Goal: Task Accomplishment & Management: Manage account settings

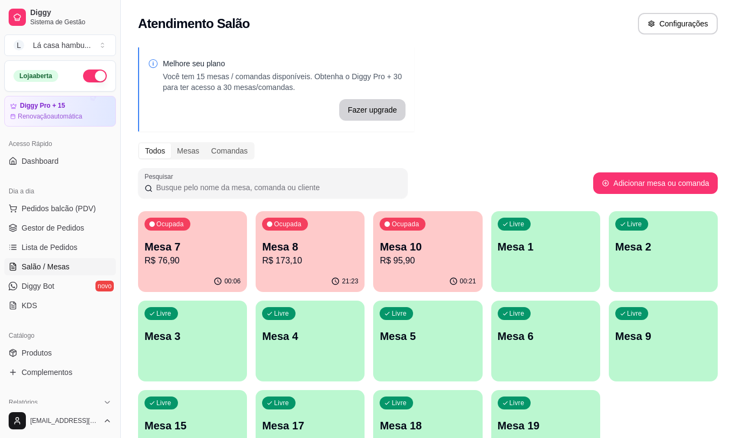
click at [316, 251] on p "Mesa 8" at bounding box center [310, 246] width 96 height 15
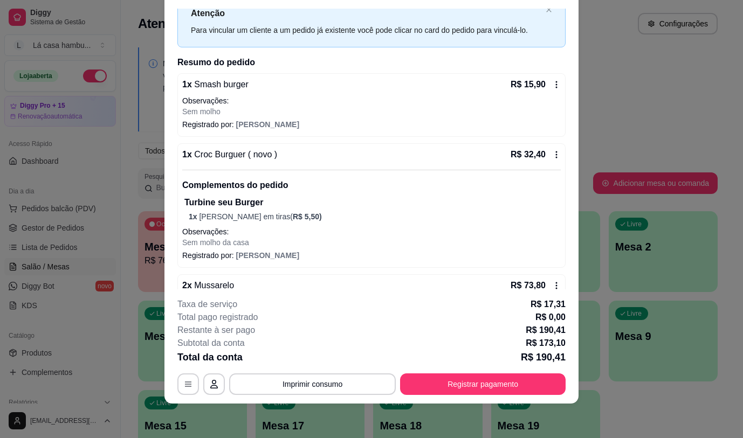
scroll to position [7, 0]
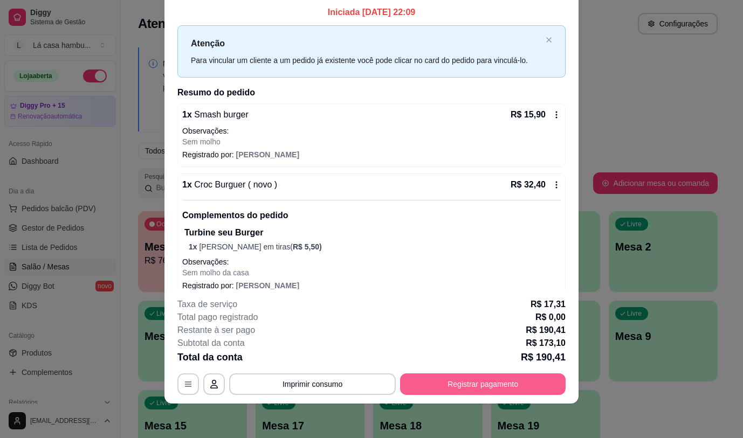
click at [495, 384] on button "Registrar pagamento" at bounding box center [483, 385] width 166 height 22
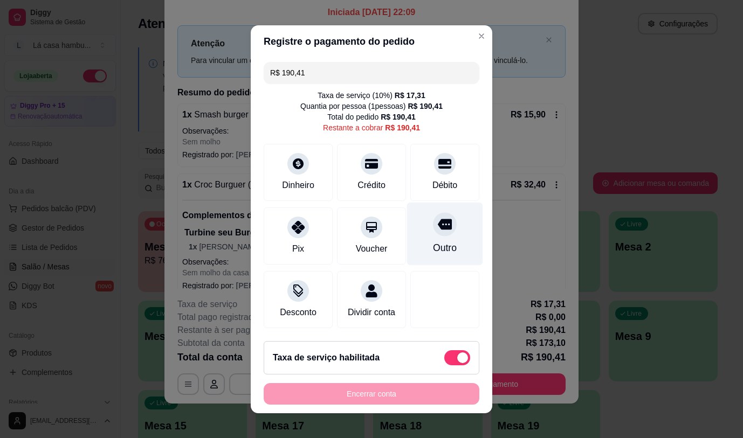
click at [438, 236] on div "Outro" at bounding box center [445, 233] width 76 height 63
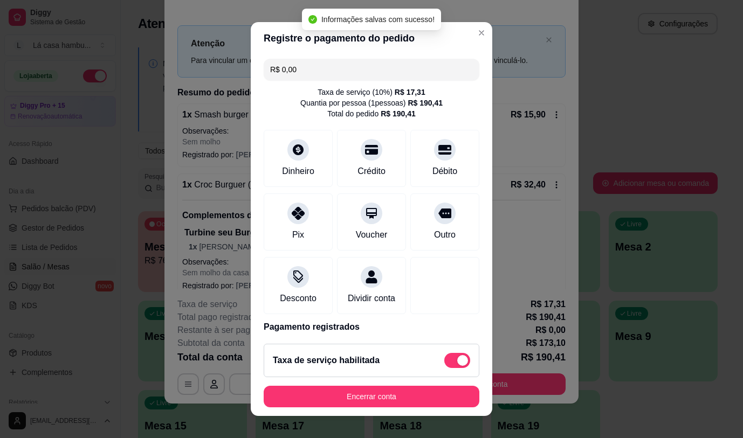
type input "R$ 0,00"
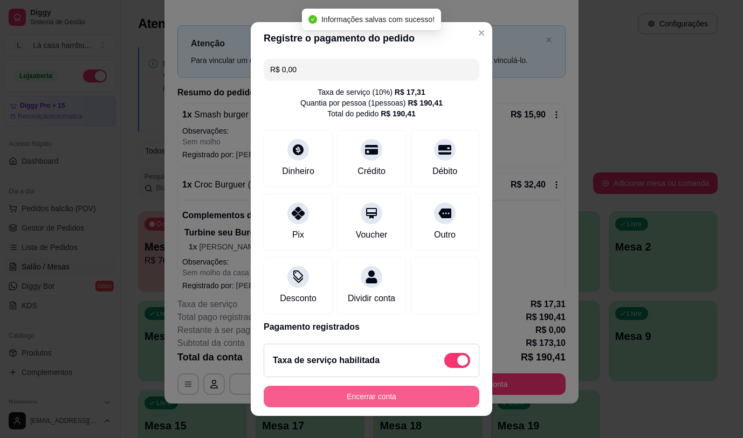
click at [451, 400] on button "Encerrar conta" at bounding box center [372, 397] width 216 height 22
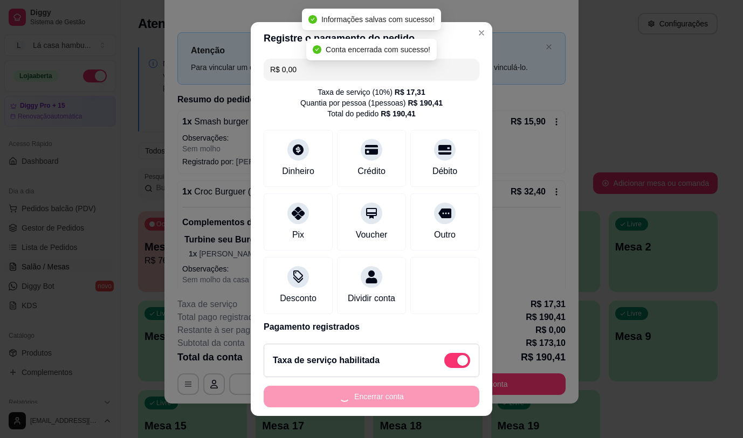
scroll to position [0, 0]
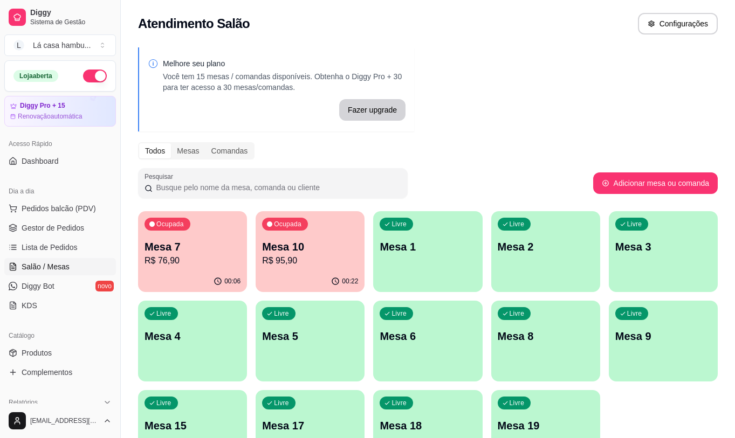
click at [205, 257] on p "R$ 76,90" at bounding box center [192, 260] width 96 height 13
click at [337, 270] on div "Ocupada Mesa 10 R$ 95,90" at bounding box center [310, 241] width 109 height 60
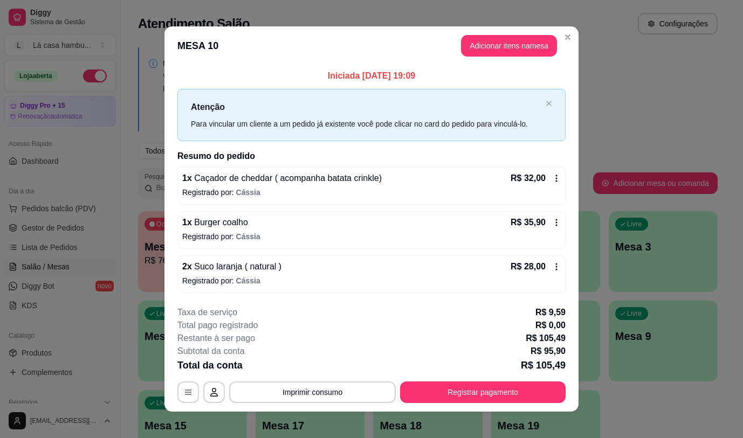
scroll to position [8, 0]
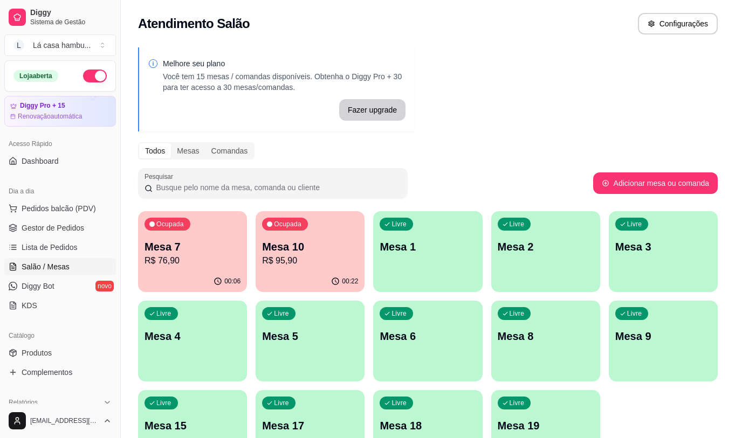
click at [440, 369] on div "button" at bounding box center [427, 375] width 109 height 13
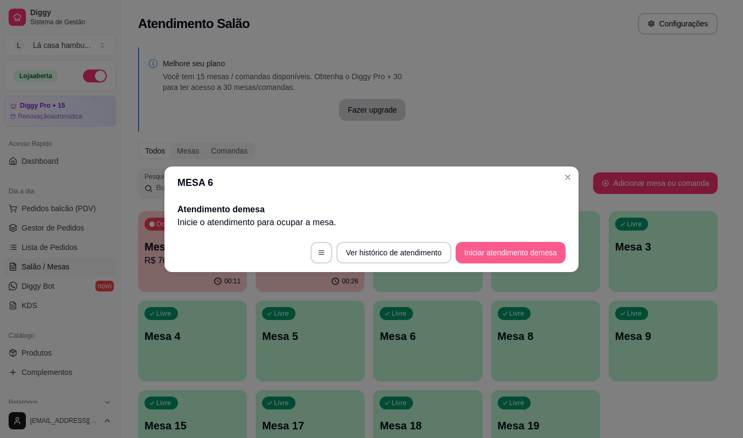
click at [489, 245] on button "Iniciar atendimento de mesa" at bounding box center [511, 253] width 110 height 22
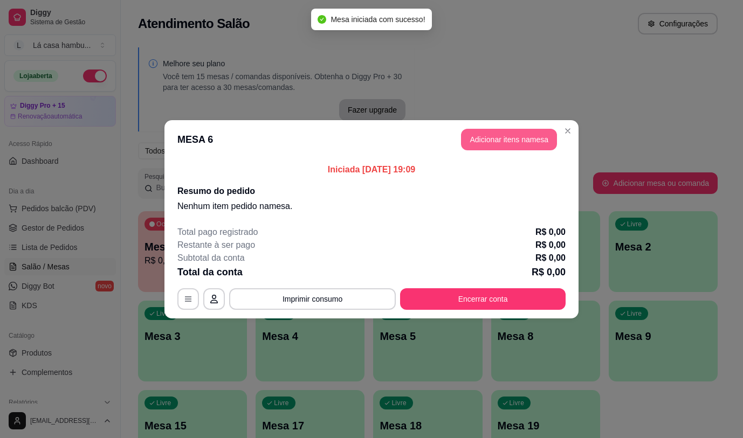
click at [500, 141] on button "Adicionar itens na mesa" at bounding box center [509, 140] width 96 height 22
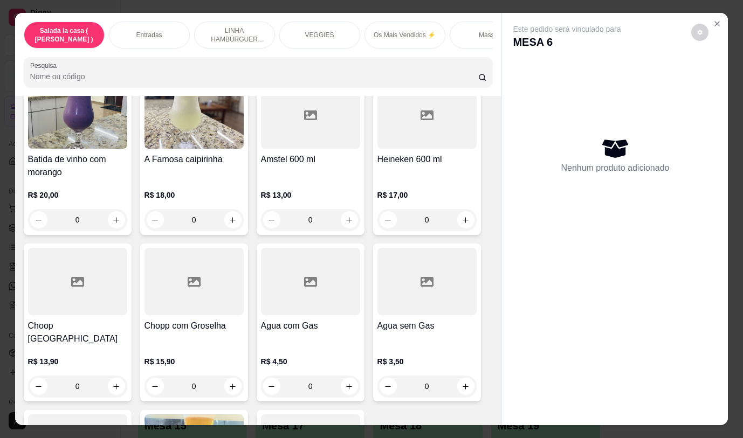
scroll to position [5457, 0]
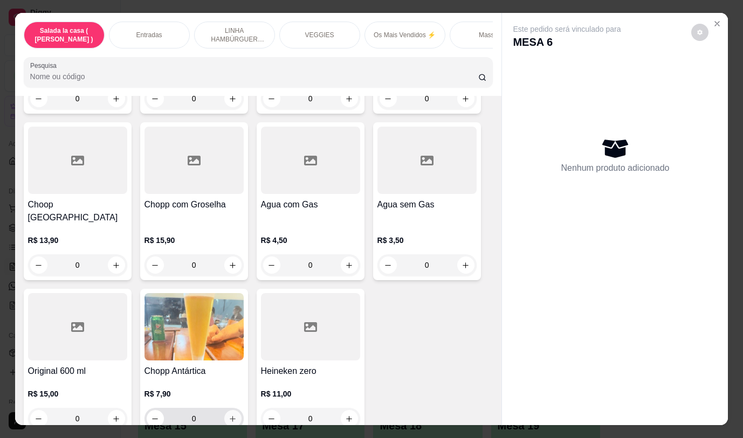
click at [229, 415] on icon "increase-product-quantity" at bounding box center [233, 419] width 8 height 8
type input "2"
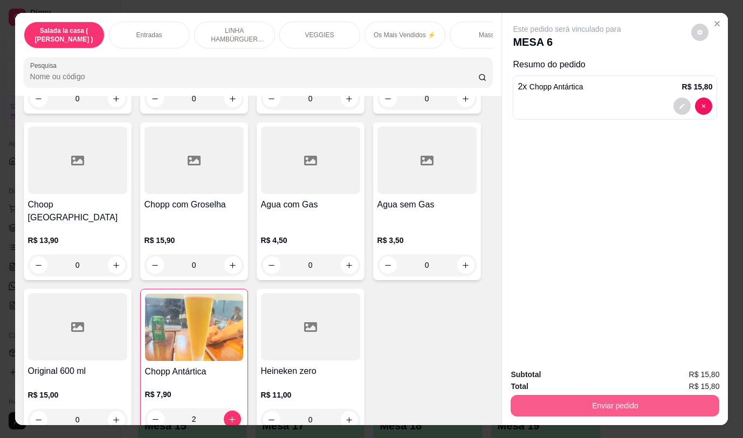
click at [607, 404] on button "Enviar pedido" at bounding box center [615, 406] width 209 height 22
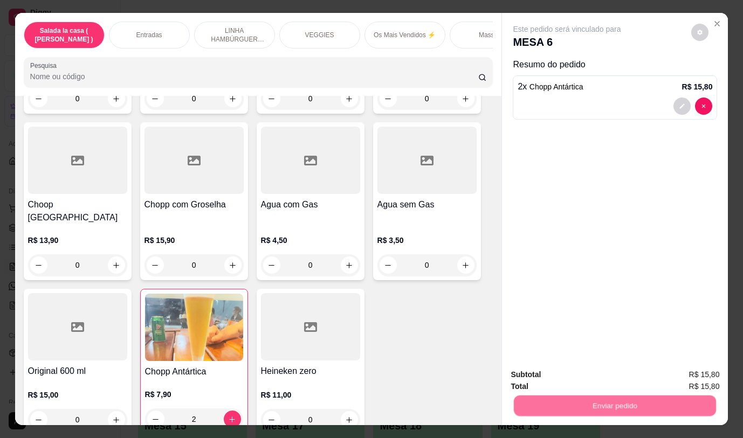
click at [584, 377] on button "Não registrar e enviar pedido" at bounding box center [579, 375] width 112 height 20
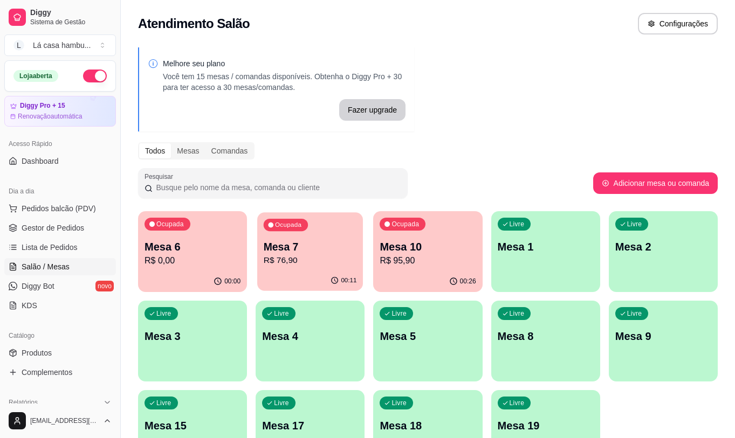
click at [293, 261] on p "R$ 76,90" at bounding box center [310, 260] width 93 height 12
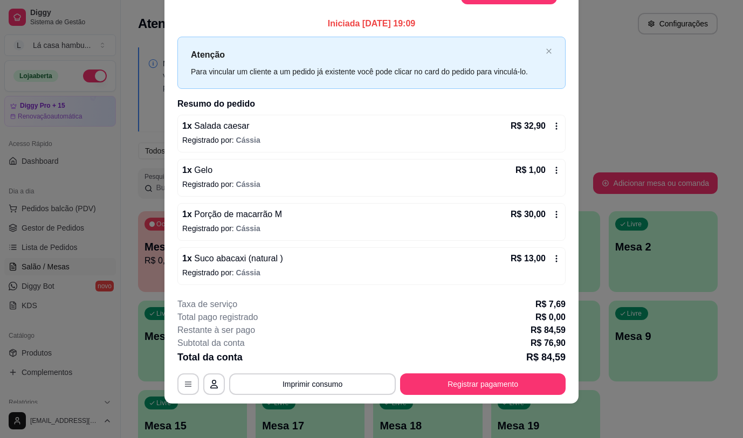
scroll to position [0, 0]
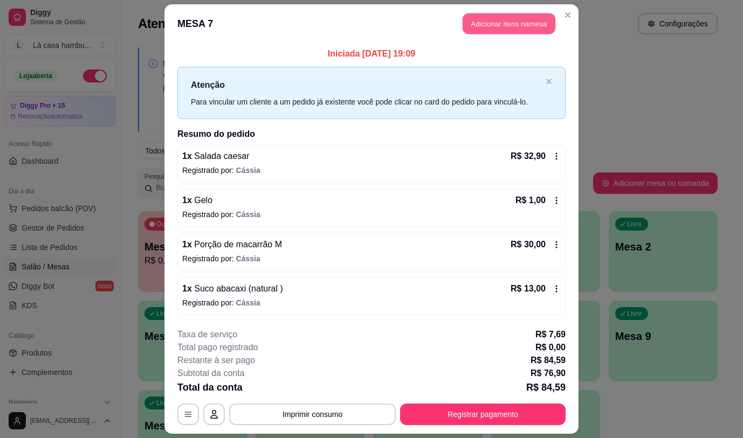
click at [538, 22] on button "Adicionar itens na mesa" at bounding box center [509, 23] width 93 height 21
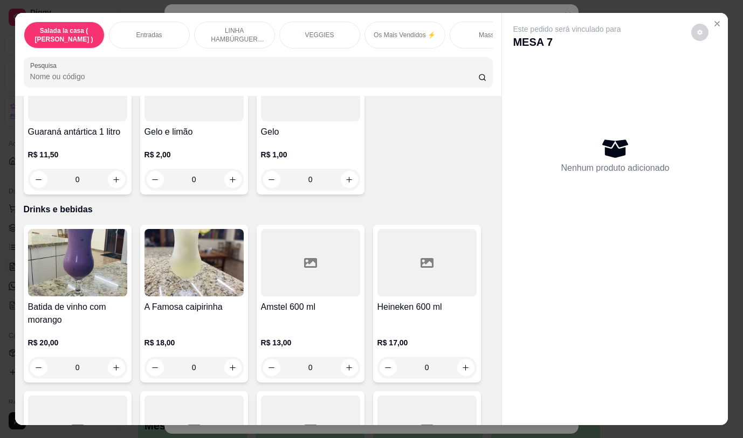
scroll to position [5374, 0]
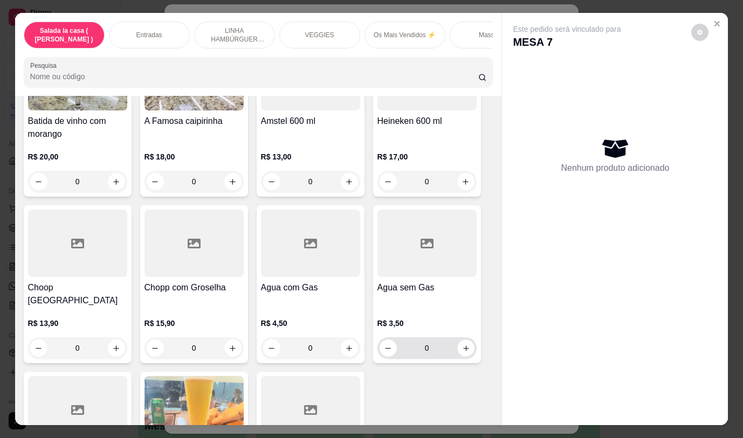
click at [471, 337] on div "0" at bounding box center [426, 348] width 99 height 22
click at [465, 345] on icon "increase-product-quantity" at bounding box center [465, 349] width 8 height 8
type input "1"
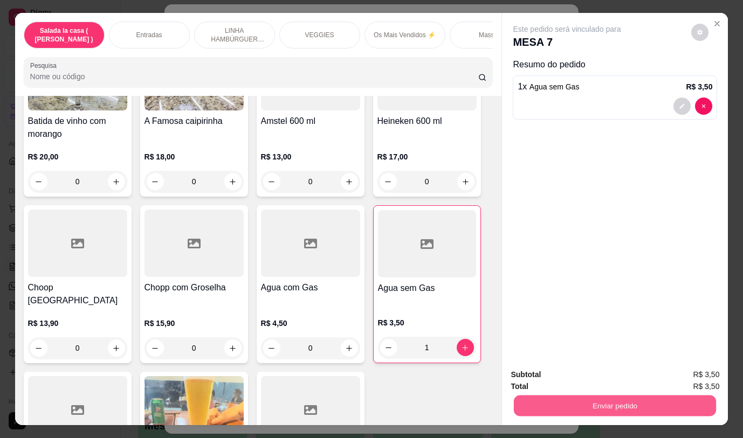
click at [576, 406] on button "Enviar pedido" at bounding box center [615, 405] width 202 height 21
click at [563, 373] on button "Não registrar e enviar pedido" at bounding box center [579, 375] width 112 height 20
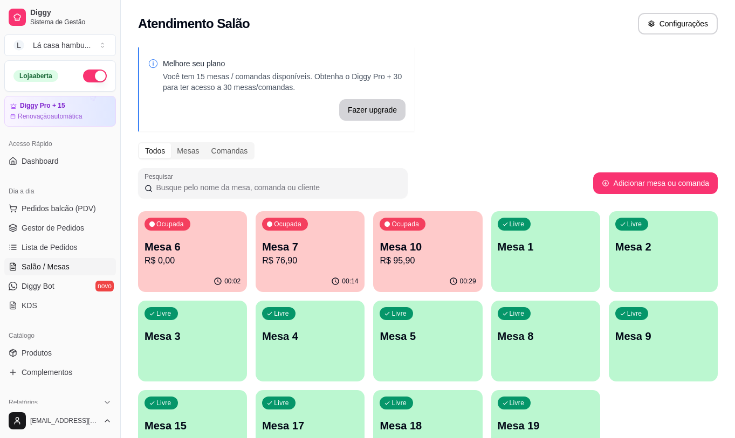
click at [444, 257] on p "R$ 95,90" at bounding box center [428, 260] width 96 height 13
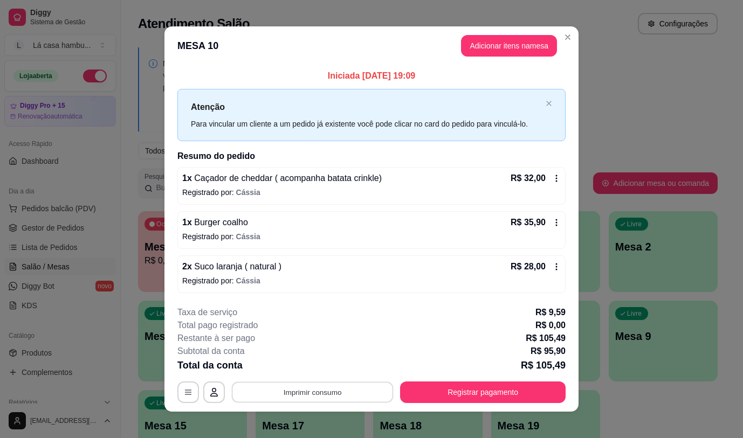
click at [353, 389] on button "Imprimir consumo" at bounding box center [313, 392] width 162 height 21
click at [319, 363] on button "IMPRESSORA" at bounding box center [311, 367] width 75 height 17
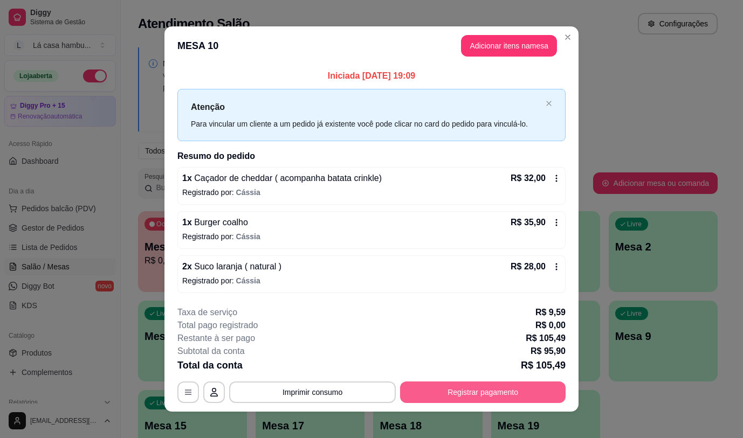
click at [460, 397] on button "Registrar pagamento" at bounding box center [483, 393] width 166 height 22
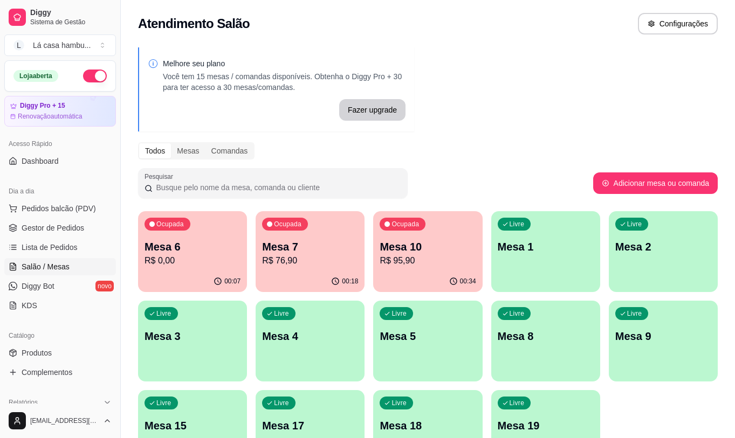
click at [459, 258] on p "R$ 95,90" at bounding box center [428, 260] width 96 height 13
click at [576, 243] on p "Mesa 1" at bounding box center [545, 247] width 93 height 15
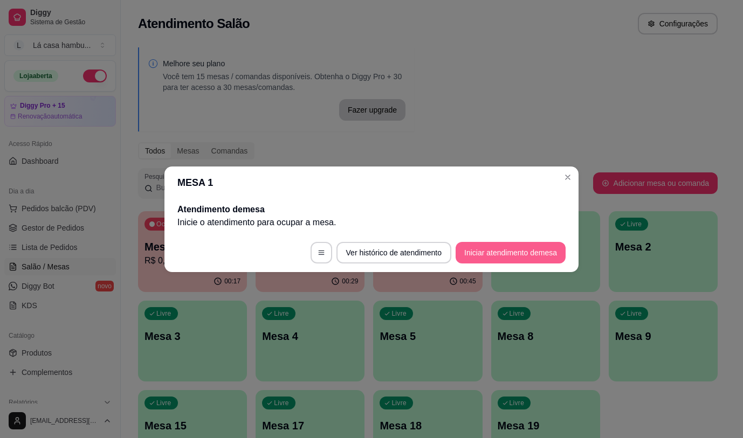
click at [522, 254] on button "Iniciar atendimento de mesa" at bounding box center [511, 253] width 110 height 22
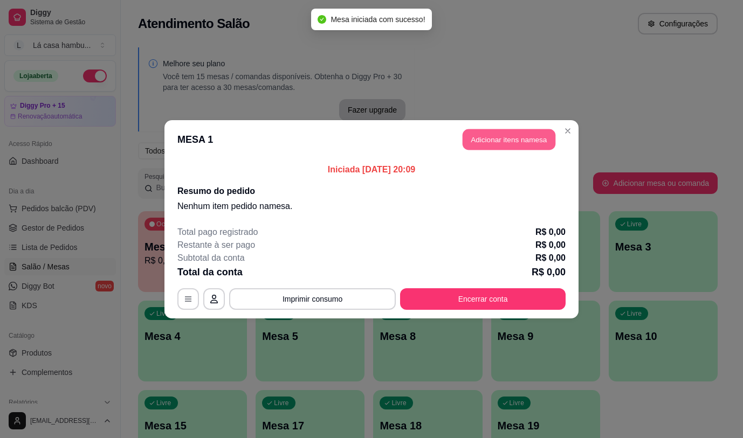
click at [531, 134] on button "Adicionar itens na mesa" at bounding box center [509, 139] width 93 height 21
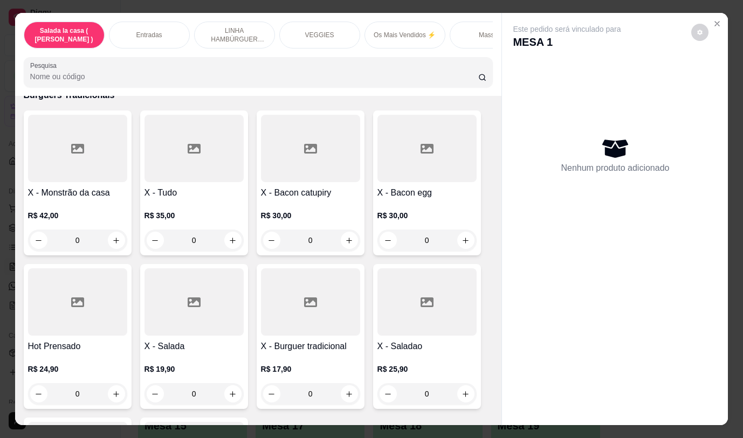
scroll to position [5457, 0]
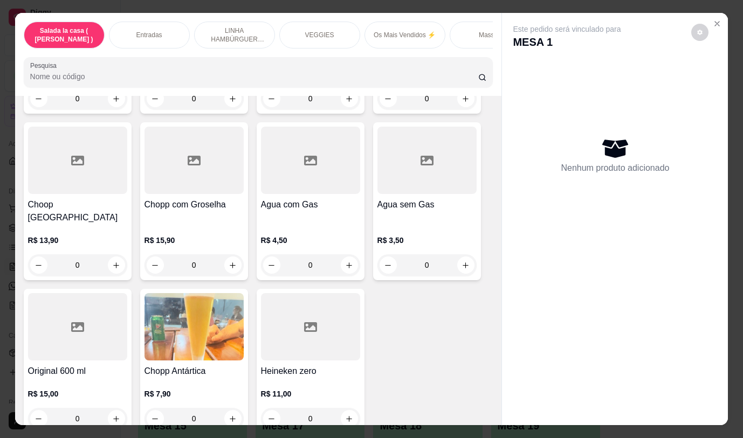
click at [226, 410] on button "increase-product-quantity" at bounding box center [232, 418] width 17 height 17
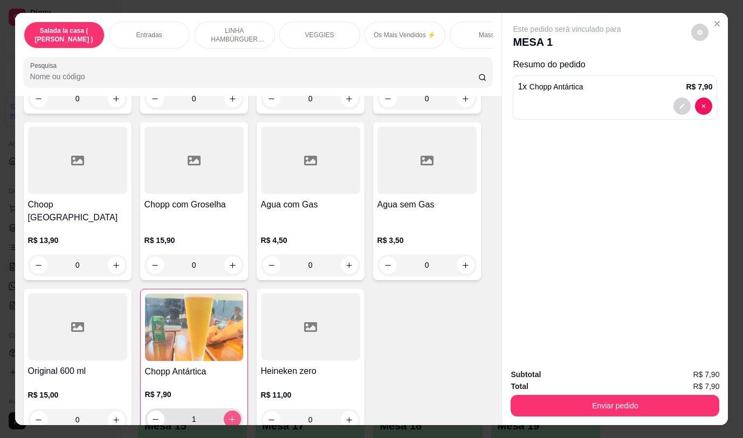
click at [226, 411] on button "increase-product-quantity" at bounding box center [232, 419] width 17 height 17
type input "2"
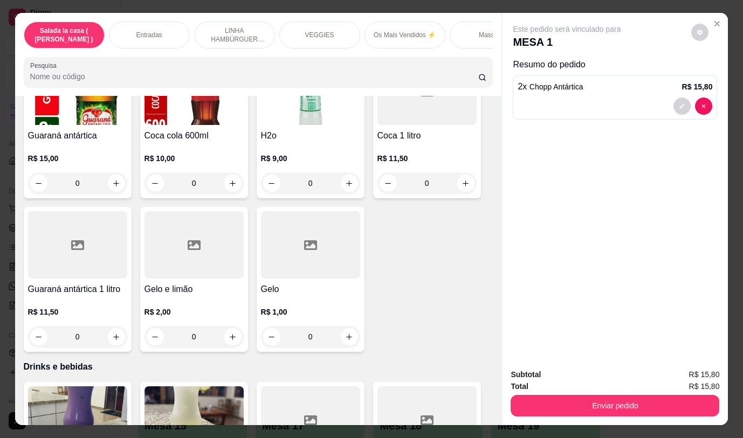
scroll to position [5025, 0]
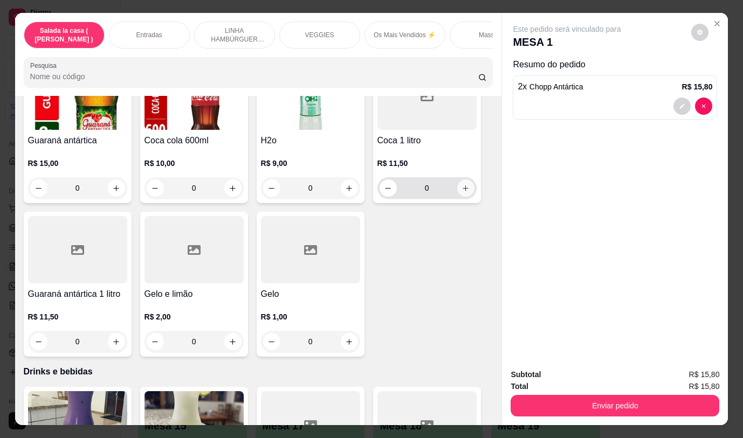
click at [462, 184] on icon "increase-product-quantity" at bounding box center [465, 188] width 8 height 8
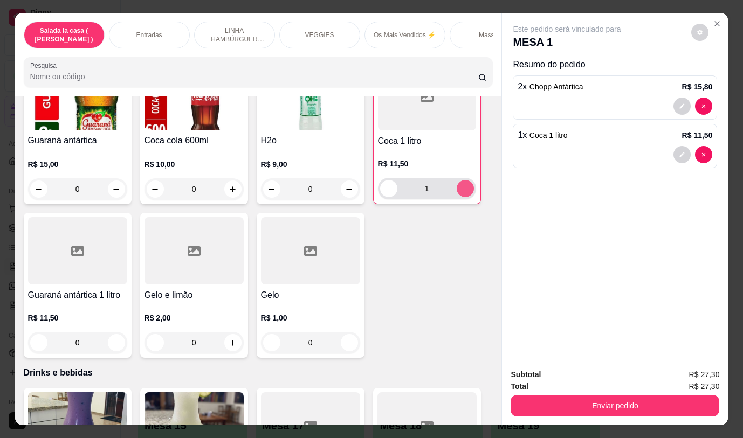
click at [462, 185] on icon "increase-product-quantity" at bounding box center [465, 189] width 8 height 8
click at [382, 180] on button "decrease-product-quantity" at bounding box center [388, 188] width 17 height 17
type input "1"
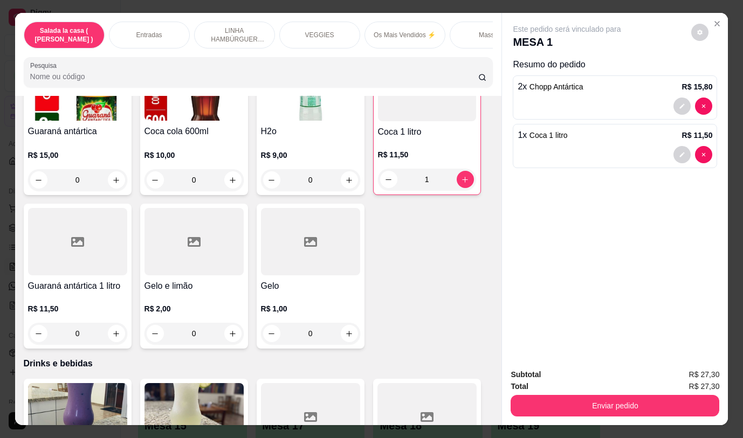
scroll to position [4973, 0]
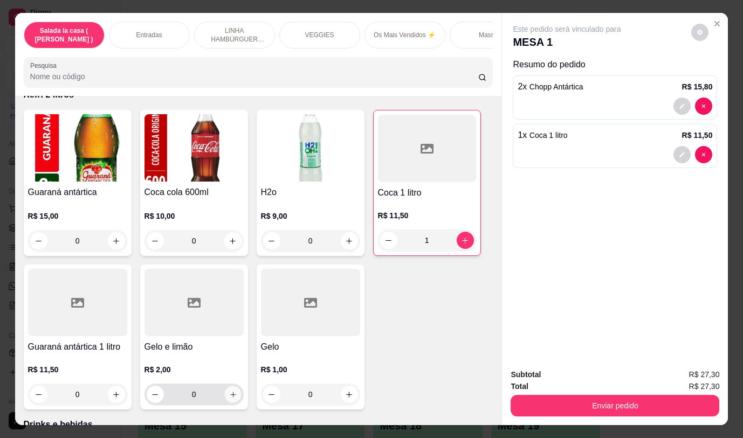
click at [229, 391] on icon "increase-product-quantity" at bounding box center [233, 395] width 8 height 8
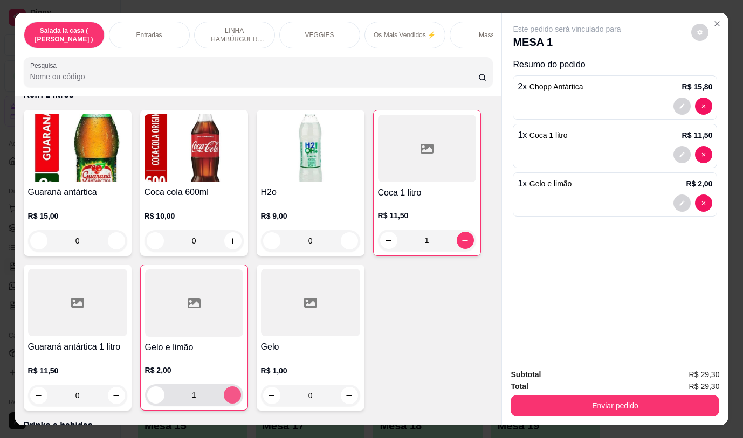
click at [229, 391] on icon "increase-product-quantity" at bounding box center [232, 395] width 8 height 8
type input "2"
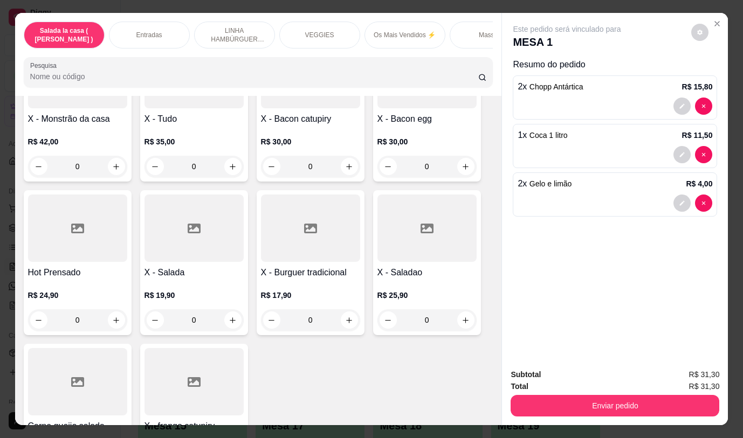
scroll to position [3787, 0]
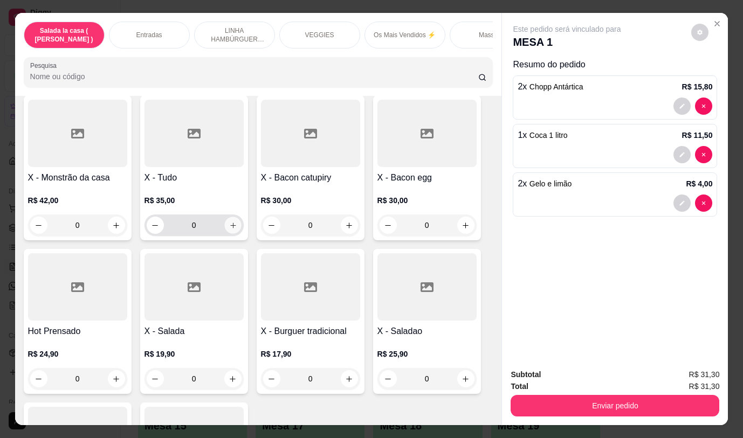
click at [229, 222] on icon "increase-product-quantity" at bounding box center [233, 226] width 8 height 8
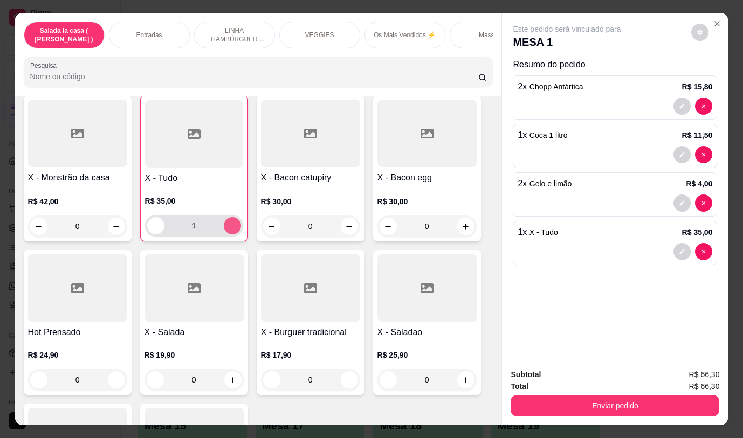
click at [229, 223] on icon "increase-product-quantity" at bounding box center [232, 226] width 6 height 6
type input "2"
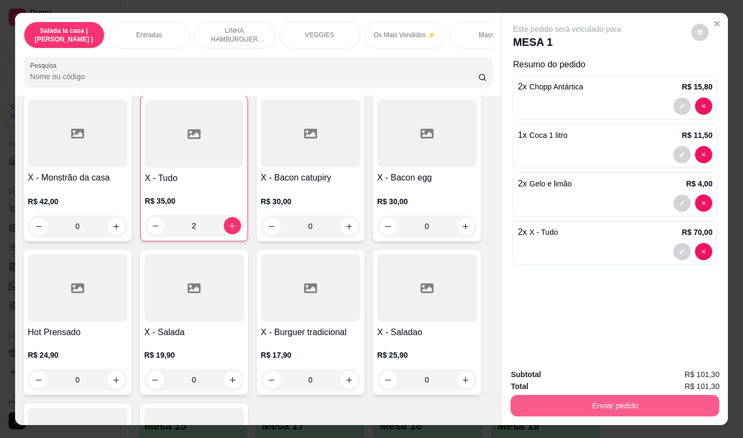
click at [594, 401] on button "Enviar pedido" at bounding box center [615, 406] width 209 height 22
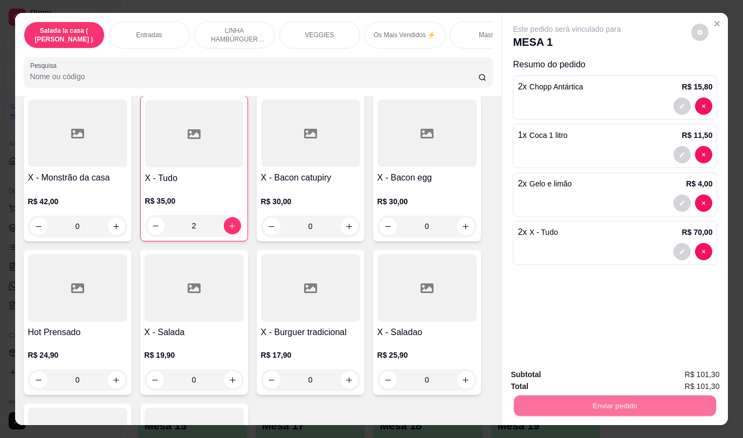
click at [582, 372] on button "Não registrar e enviar pedido" at bounding box center [579, 375] width 112 height 20
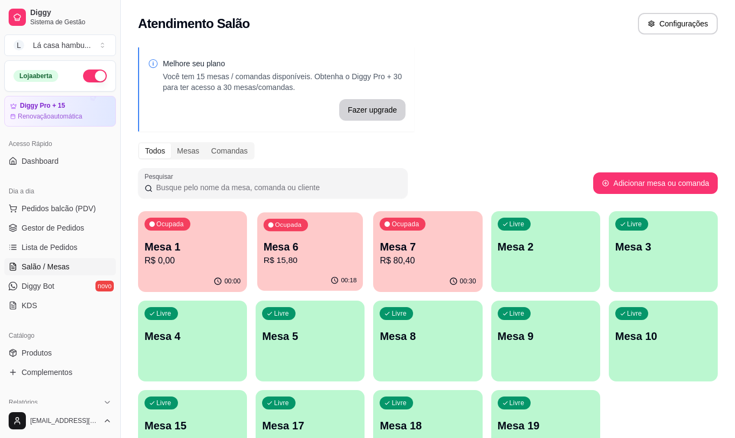
click at [312, 253] on p "Mesa 6" at bounding box center [310, 247] width 93 height 15
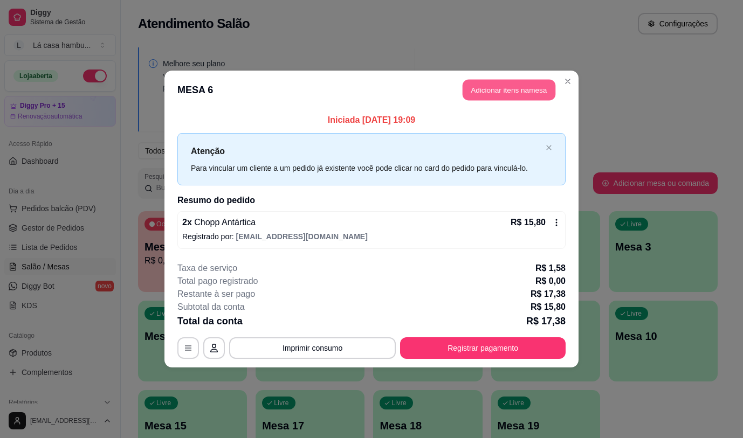
click at [523, 94] on button "Adicionar itens na mesa" at bounding box center [509, 90] width 93 height 21
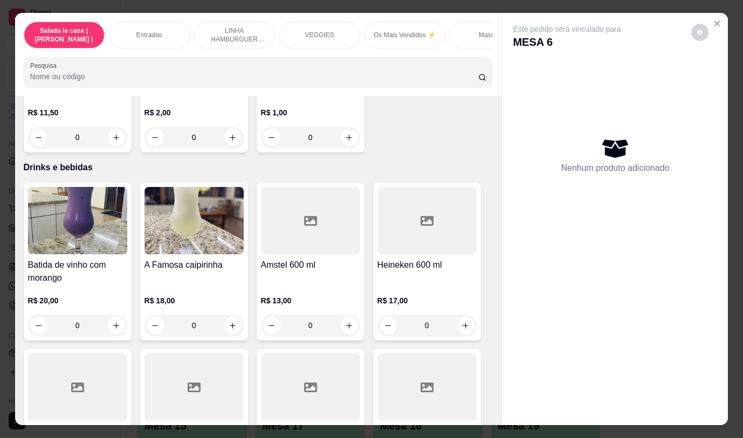
scroll to position [5457, 0]
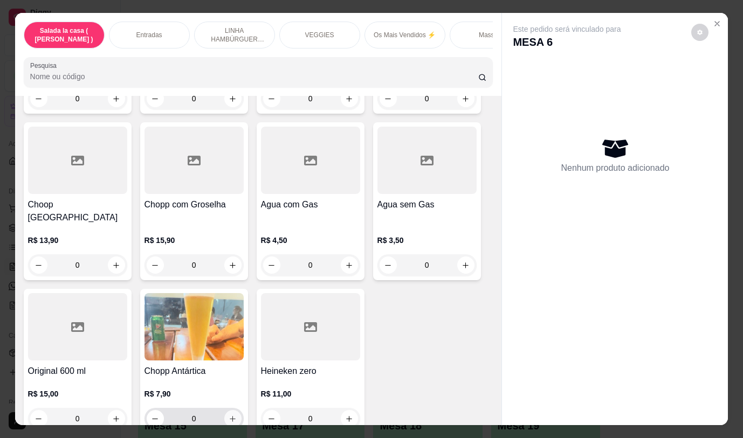
click at [229, 415] on icon "increase-product-quantity" at bounding box center [233, 419] width 8 height 8
type input "1"
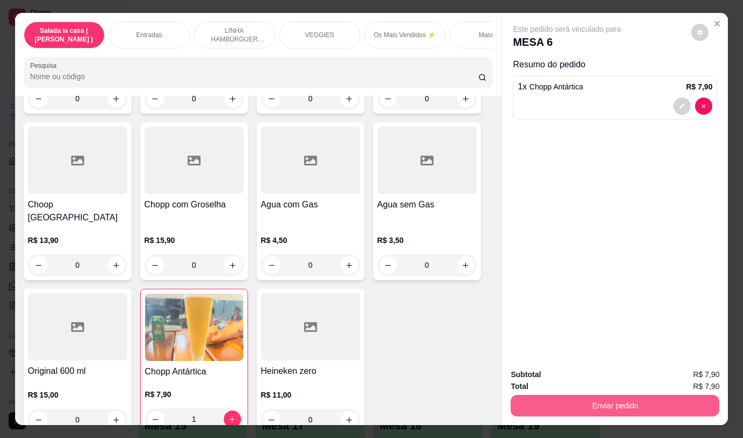
click at [550, 403] on button "Enviar pedido" at bounding box center [615, 406] width 209 height 22
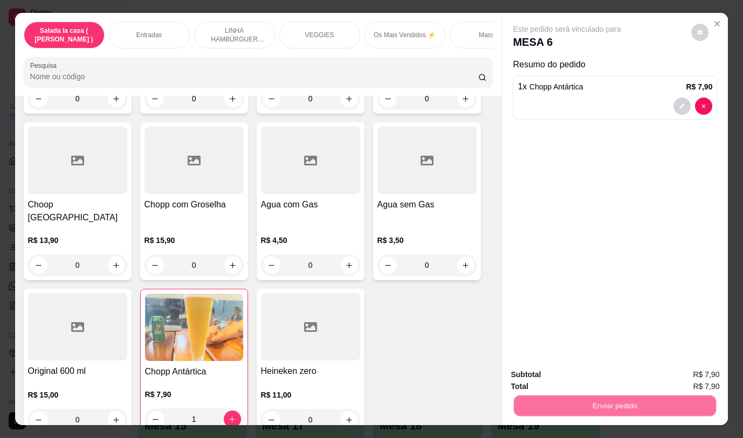
click at [561, 368] on button "Não registrar e enviar pedido" at bounding box center [579, 375] width 112 height 20
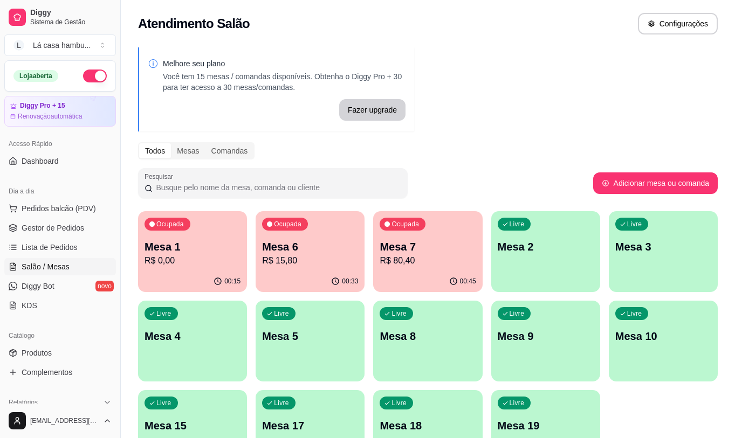
click at [423, 259] on p "R$ 80,40" at bounding box center [428, 260] width 96 height 13
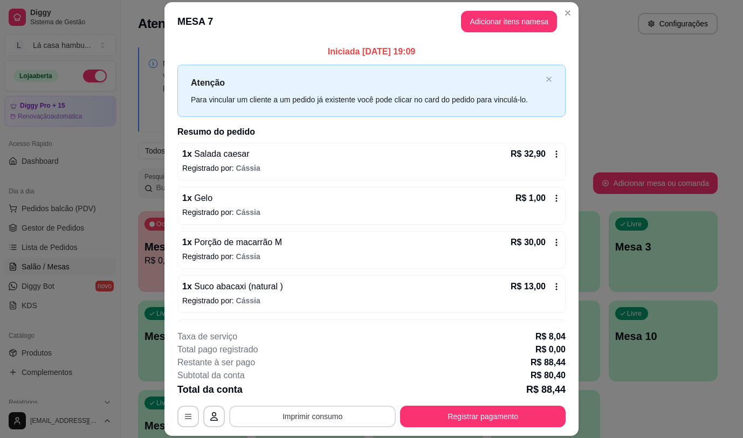
click at [341, 415] on button "Imprimir consumo" at bounding box center [312, 417] width 167 height 22
click at [338, 391] on button "IMPRESSORA" at bounding box center [312, 391] width 78 height 17
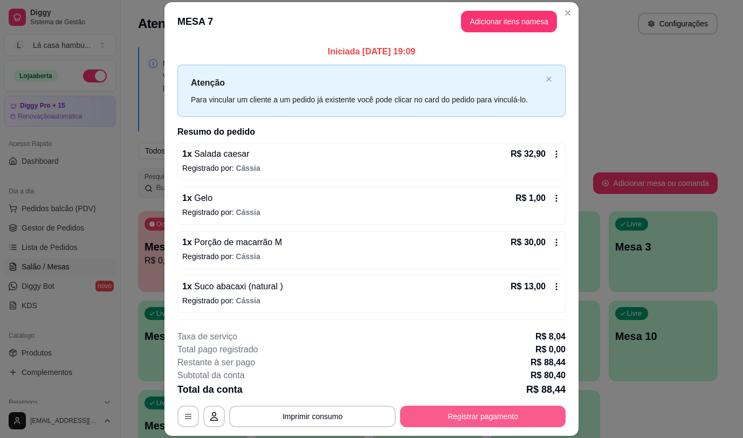
click at [418, 406] on button "Registrar pagamento" at bounding box center [483, 417] width 166 height 22
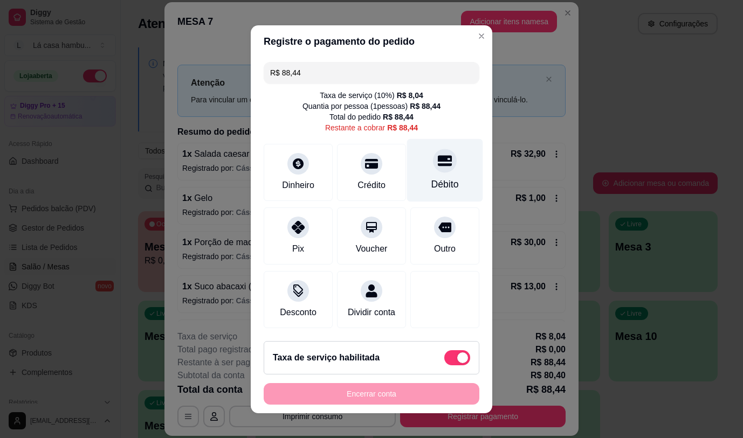
click at [431, 173] on div "Débito" at bounding box center [445, 170] width 76 height 63
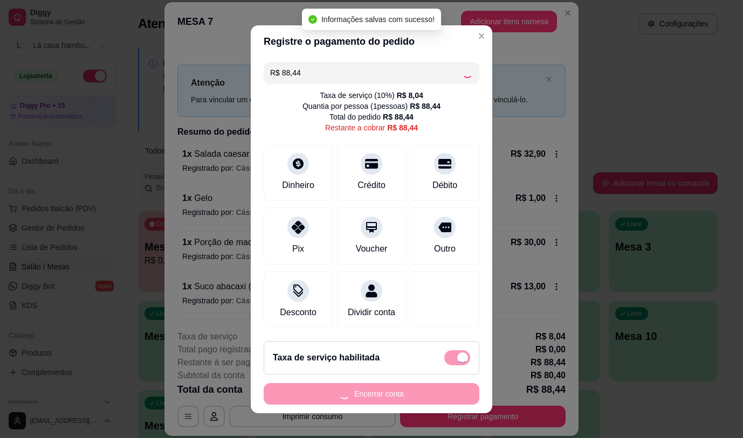
type input "R$ 0,00"
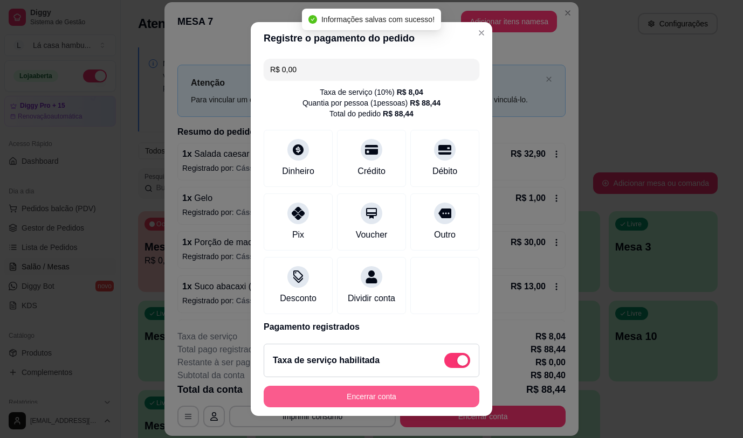
click at [326, 397] on button "Encerrar conta" at bounding box center [372, 397] width 216 height 22
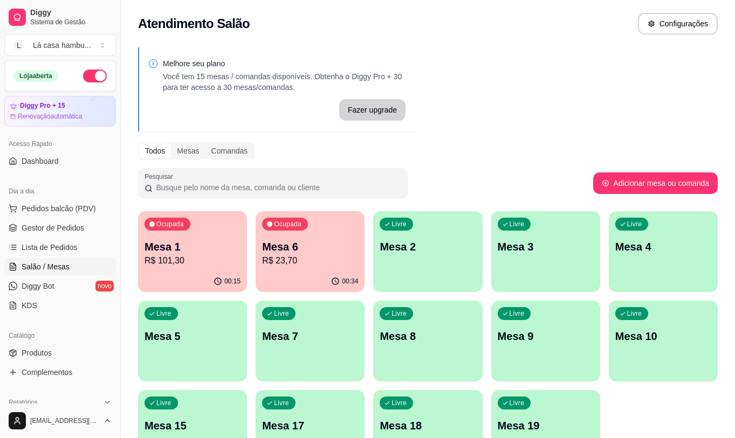
click at [188, 242] on p "Mesa 1" at bounding box center [192, 246] width 96 height 15
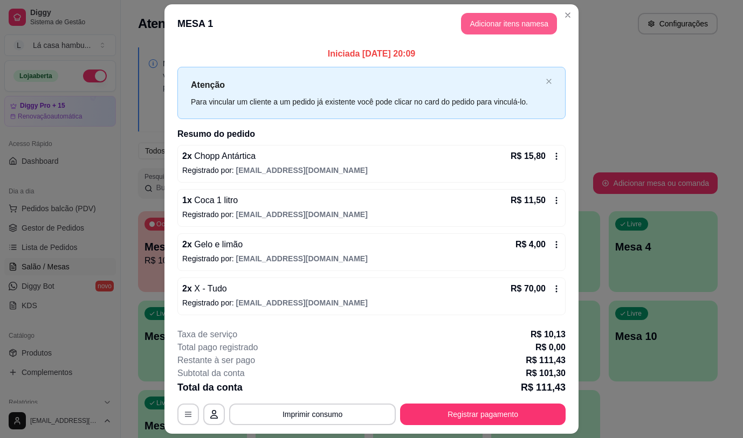
click at [507, 21] on button "Adicionar itens na mesa" at bounding box center [509, 24] width 96 height 22
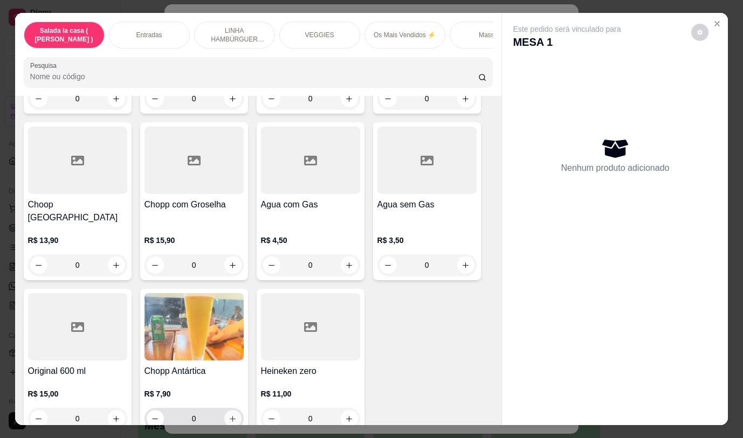
click at [230, 416] on icon "increase-product-quantity" at bounding box center [233, 419] width 6 height 6
type input "1"
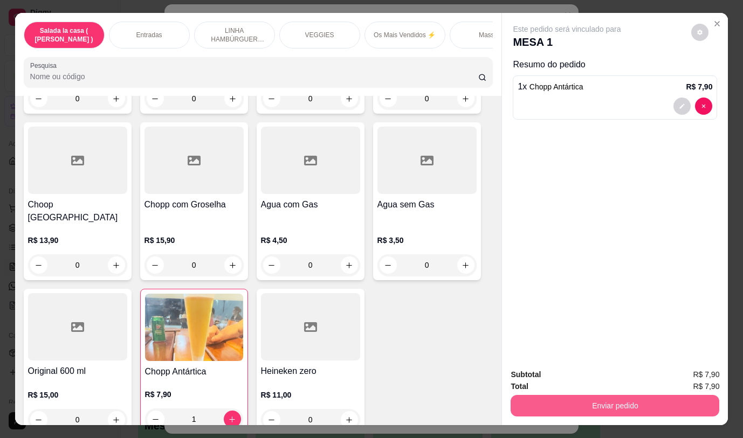
click at [546, 401] on button "Enviar pedido" at bounding box center [615, 406] width 209 height 22
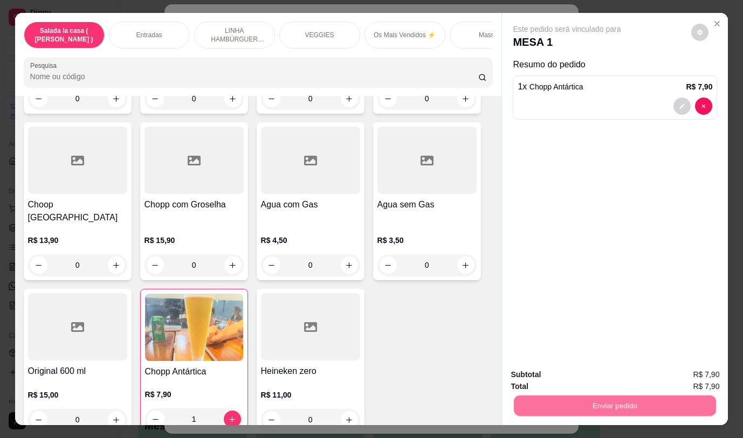
click at [546, 376] on button "Não registrar e enviar pedido" at bounding box center [579, 375] width 112 height 20
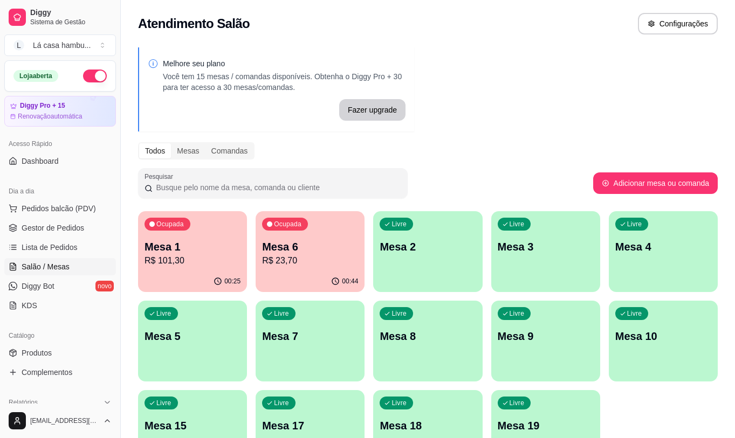
click at [207, 425] on p "Mesa 15" at bounding box center [192, 425] width 96 height 15
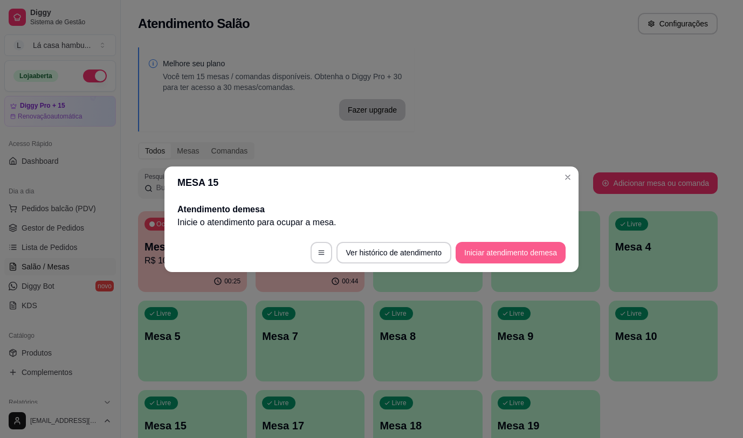
click at [522, 256] on button "Iniciar atendimento de mesa" at bounding box center [511, 253] width 110 height 22
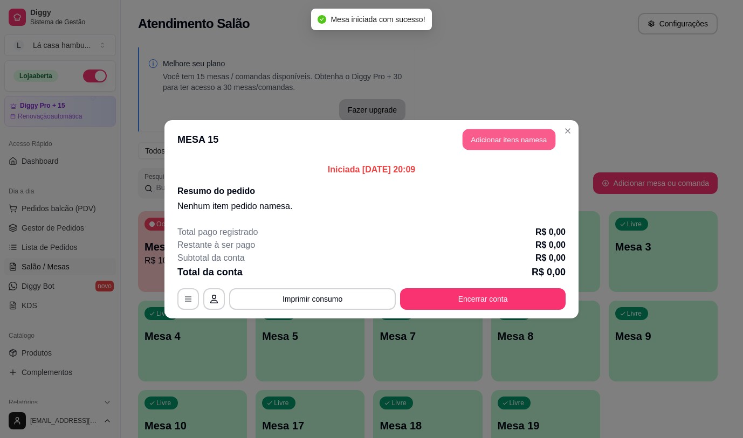
click at [521, 137] on button "Adicionar itens na mesa" at bounding box center [509, 139] width 93 height 21
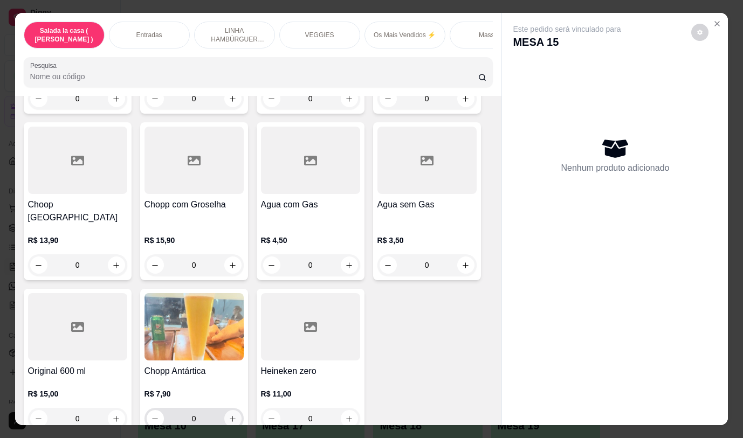
click at [232, 415] on icon "increase-product-quantity" at bounding box center [233, 419] width 8 height 8
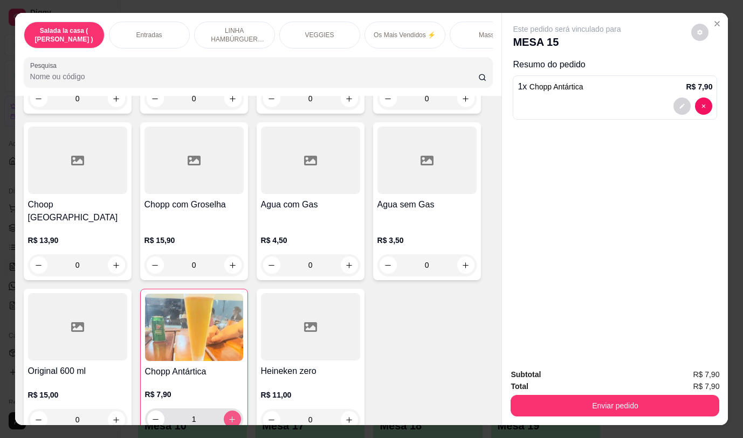
type input "1"
click at [116, 261] on icon "increase-product-quantity" at bounding box center [116, 265] width 8 height 8
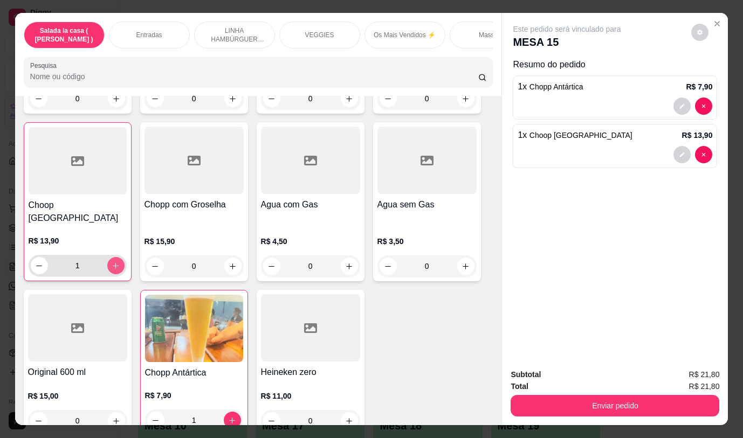
click at [118, 257] on button "increase-product-quantity" at bounding box center [115, 265] width 17 height 17
type input "2"
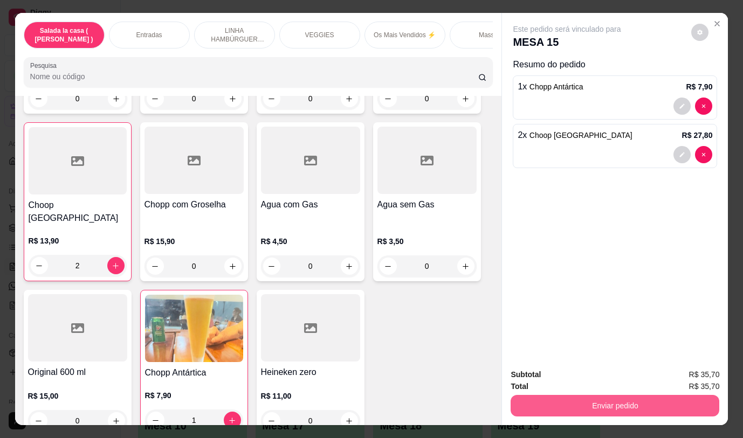
click at [638, 402] on button "Enviar pedido" at bounding box center [615, 406] width 209 height 22
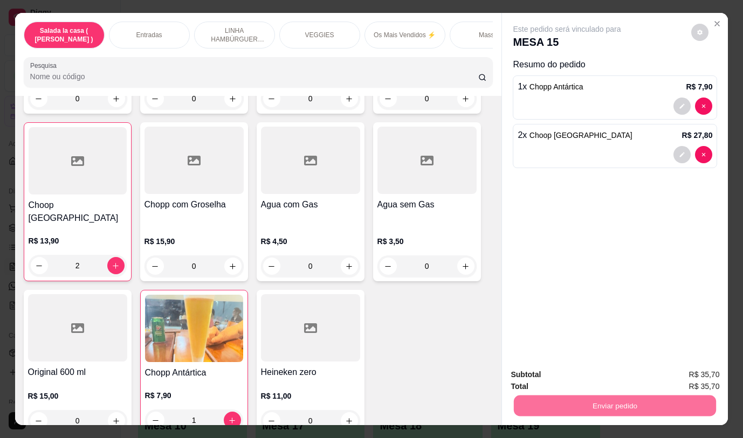
click at [608, 376] on button "Não registrar e enviar pedido" at bounding box center [579, 375] width 109 height 20
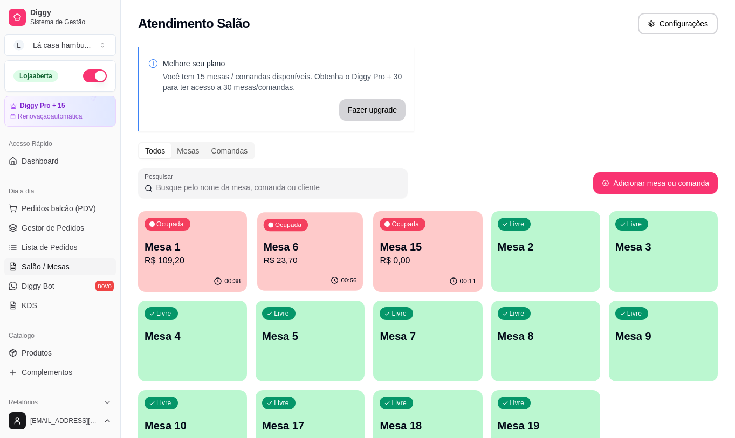
click at [292, 263] on p "R$ 23,70" at bounding box center [310, 260] width 93 height 12
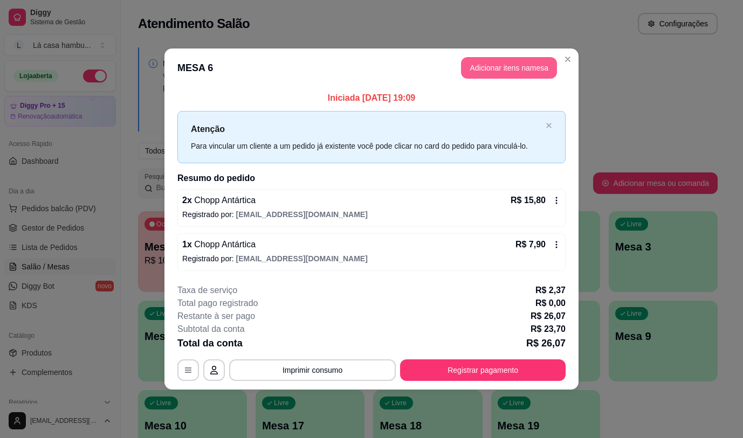
click at [494, 71] on button "Adicionar itens na mesa" at bounding box center [509, 68] width 96 height 22
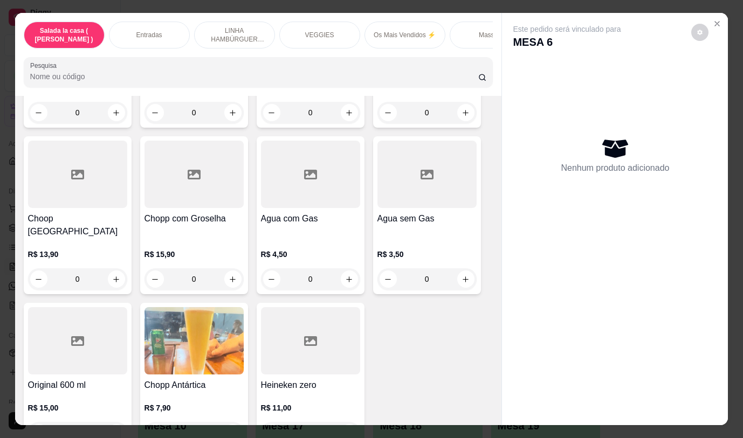
scroll to position [5443, 0]
click at [230, 430] on icon "increase-product-quantity" at bounding box center [232, 432] width 5 height 5
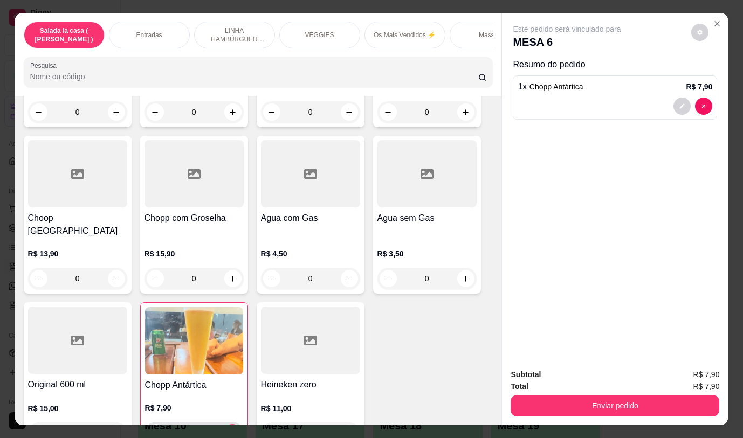
click at [228, 429] on icon "increase-product-quantity" at bounding box center [232, 433] width 8 height 8
type input "2"
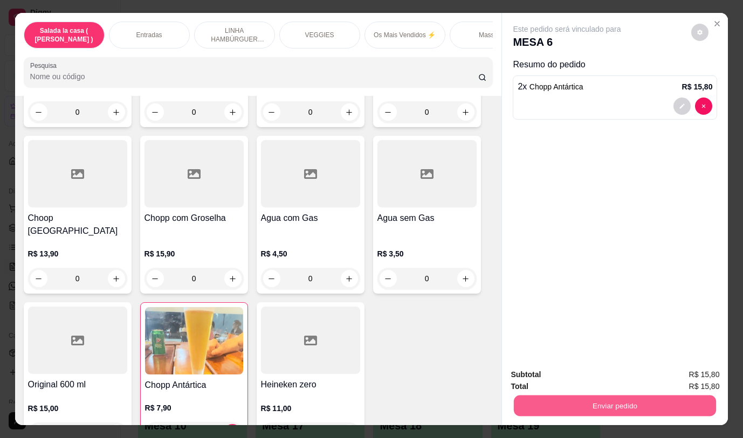
click at [554, 405] on button "Enviar pedido" at bounding box center [615, 405] width 202 height 21
click at [568, 371] on button "Não registrar e enviar pedido" at bounding box center [579, 375] width 109 height 20
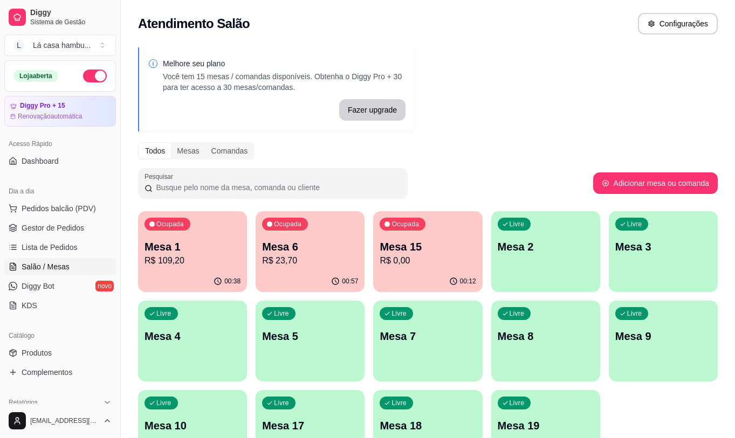
click at [403, 265] on p "R$ 0,00" at bounding box center [428, 260] width 96 height 13
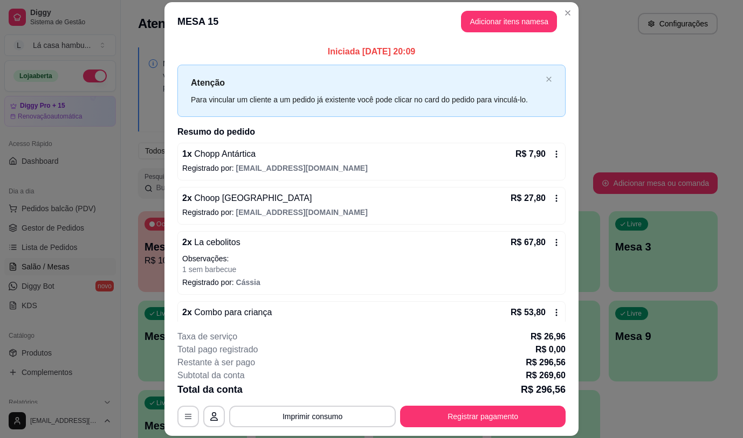
click at [517, 6] on header "MESA 15 Adicionar itens na mesa" at bounding box center [371, 21] width 414 height 39
click at [516, 21] on button "Adicionar itens na mesa" at bounding box center [509, 21] width 93 height 21
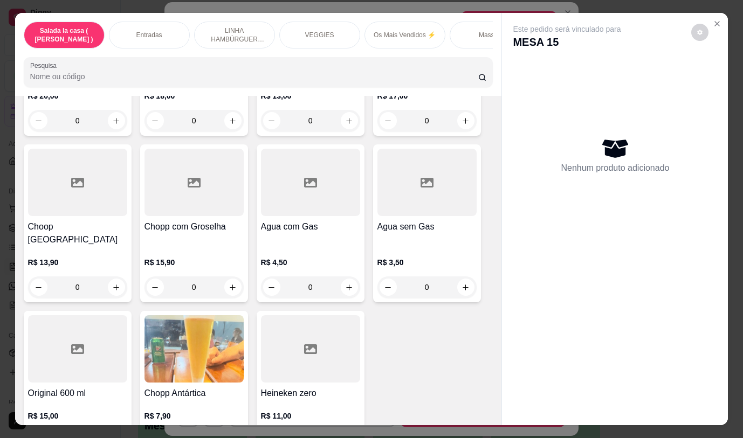
scroll to position [5457, 0]
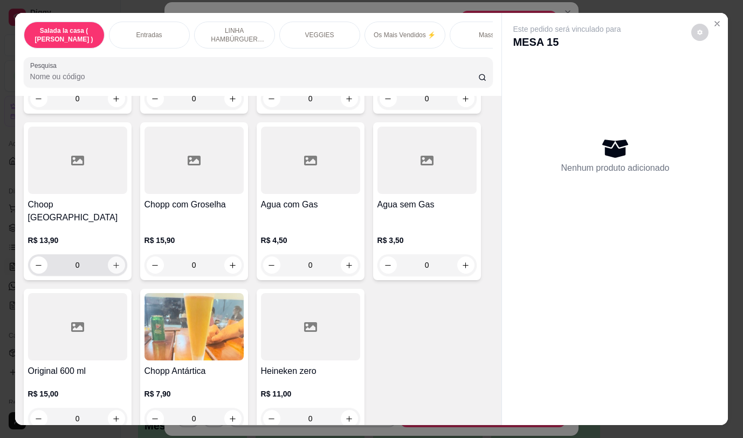
click at [114, 261] on icon "increase-product-quantity" at bounding box center [116, 265] width 8 height 8
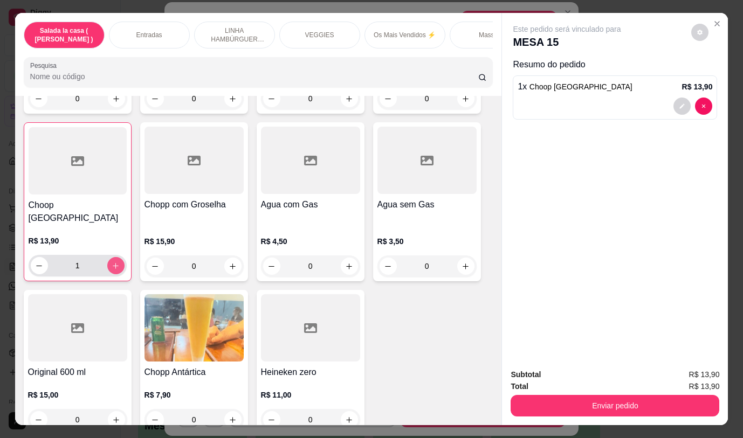
click at [114, 262] on icon "increase-product-quantity" at bounding box center [116, 266] width 8 height 8
type input "2"
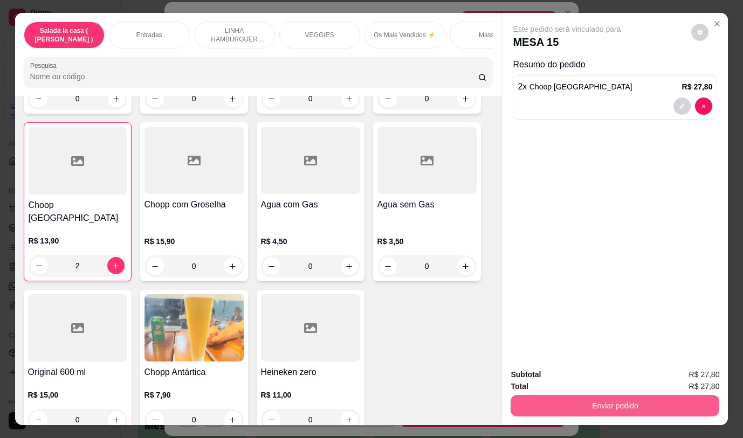
click at [541, 397] on button "Enviar pedido" at bounding box center [615, 406] width 209 height 22
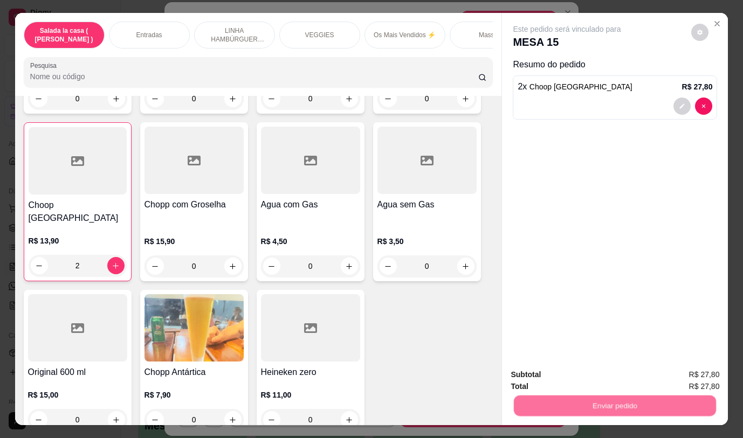
click at [536, 372] on button "Não registrar e enviar pedido" at bounding box center [579, 375] width 112 height 20
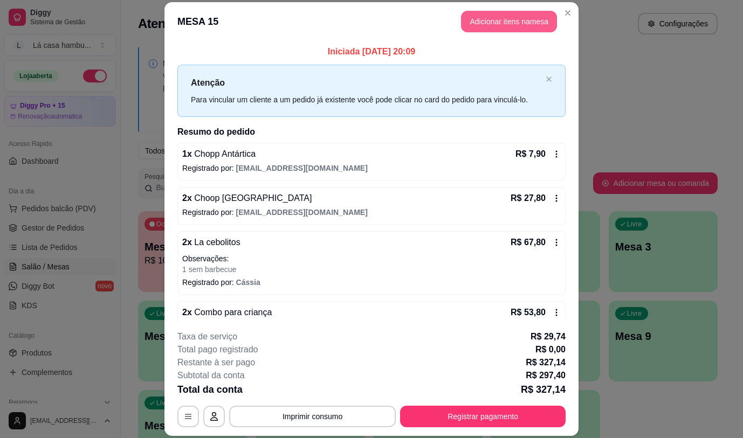
click at [470, 15] on button "Adicionar itens na mesa" at bounding box center [509, 22] width 96 height 22
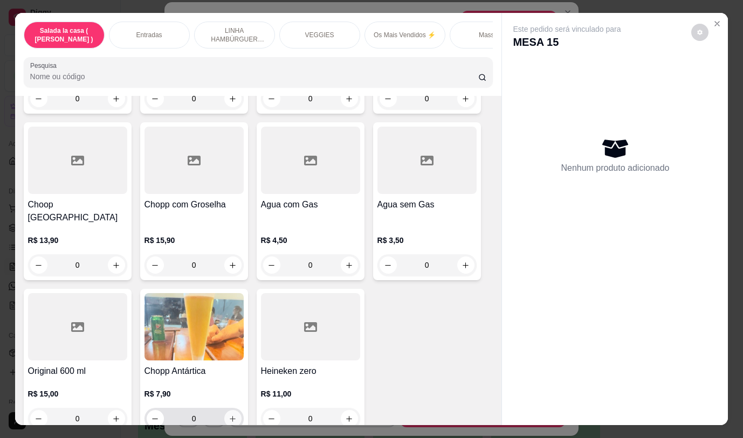
click at [231, 415] on icon "increase-product-quantity" at bounding box center [233, 419] width 8 height 8
type input "1"
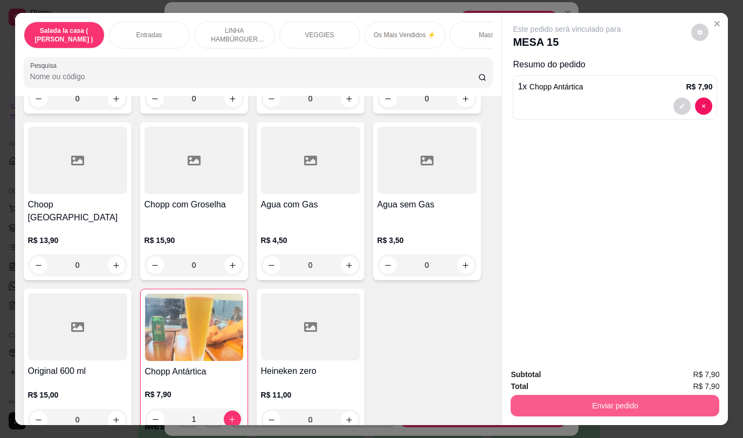
click at [571, 405] on button "Enviar pedido" at bounding box center [615, 406] width 209 height 22
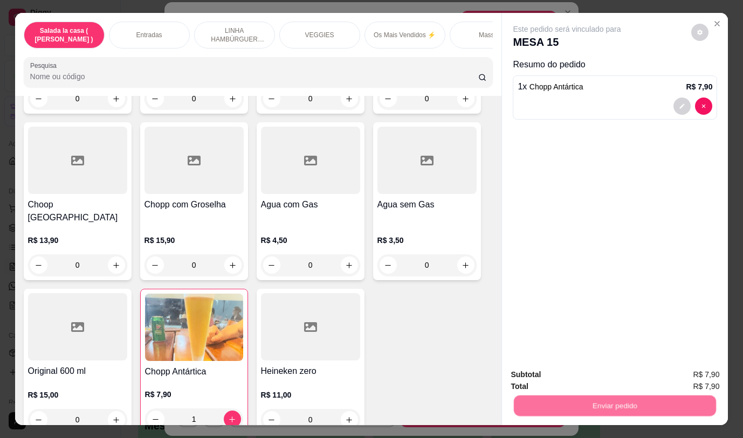
click at [573, 371] on button "Não registrar e enviar pedido" at bounding box center [579, 375] width 112 height 20
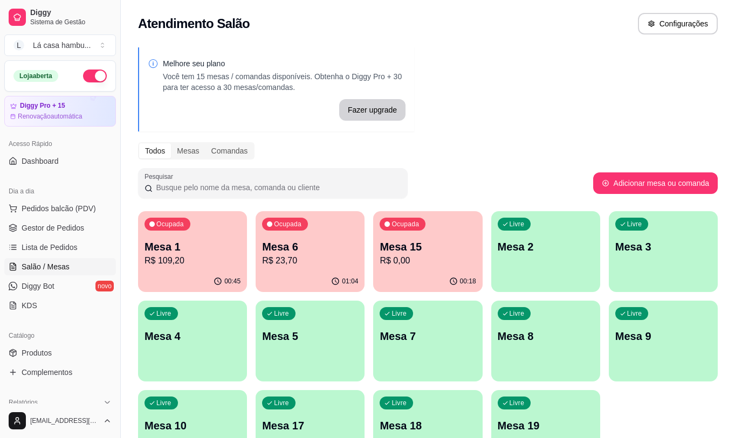
click at [204, 238] on div "Ocupada Mesa 1 R$ 109,20" at bounding box center [192, 241] width 109 height 60
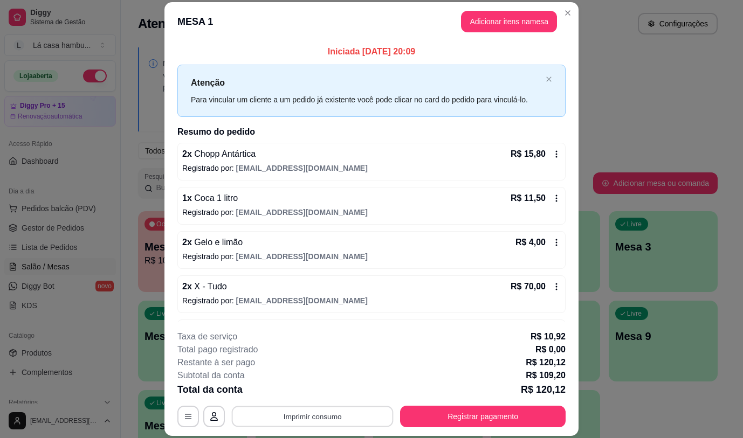
click at [346, 409] on button "Imprimir consumo" at bounding box center [313, 417] width 162 height 21
click at [339, 390] on button "IMPRESSORA" at bounding box center [312, 391] width 78 height 17
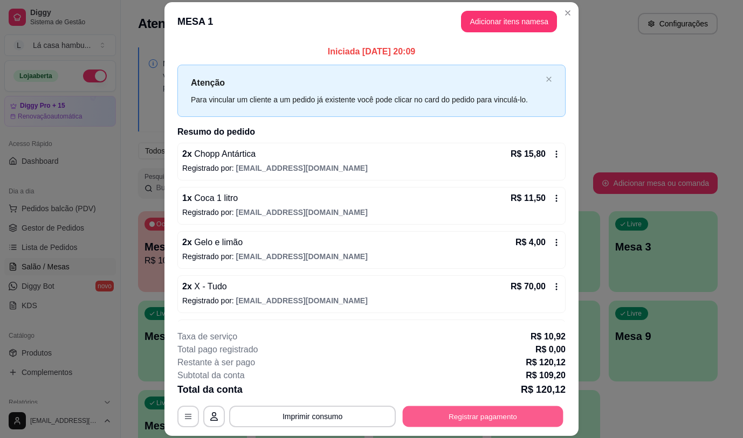
click at [448, 411] on button "Registrar pagamento" at bounding box center [483, 417] width 161 height 21
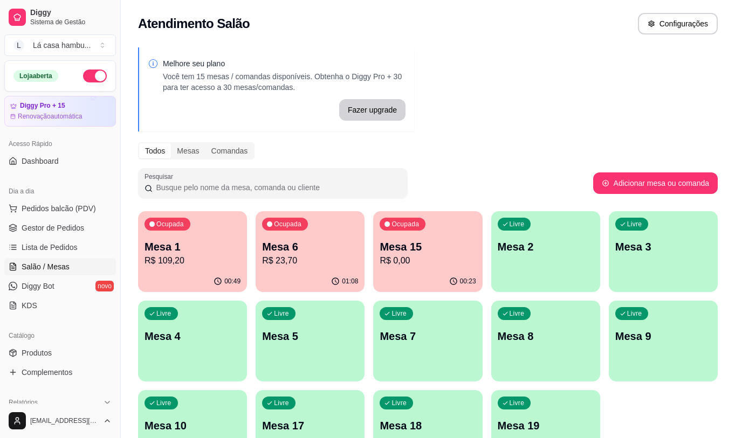
click at [187, 253] on p "Mesa 1" at bounding box center [192, 246] width 96 height 15
click at [46, 236] on link "Gestor de Pedidos" at bounding box center [60, 227] width 112 height 17
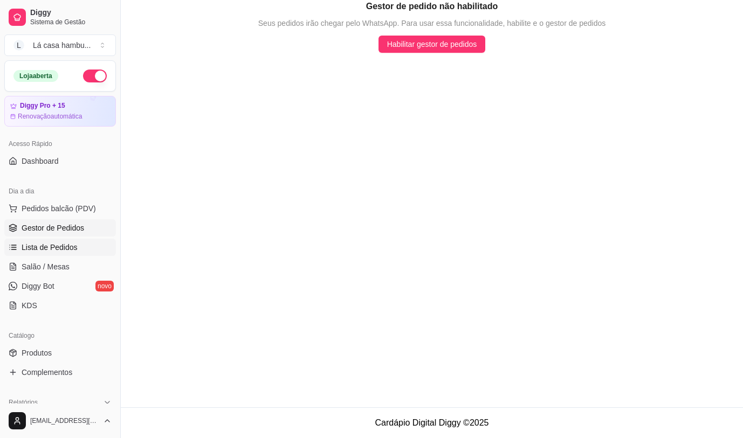
click at [50, 250] on span "Lista de Pedidos" at bounding box center [50, 247] width 56 height 11
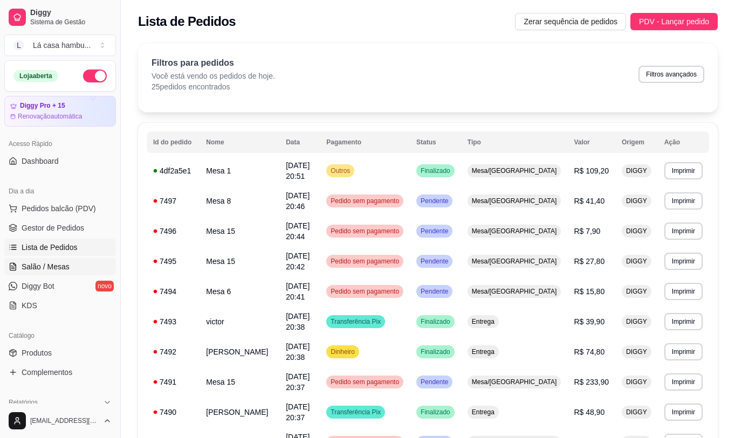
click at [59, 262] on span "Salão / Mesas" at bounding box center [46, 266] width 48 height 11
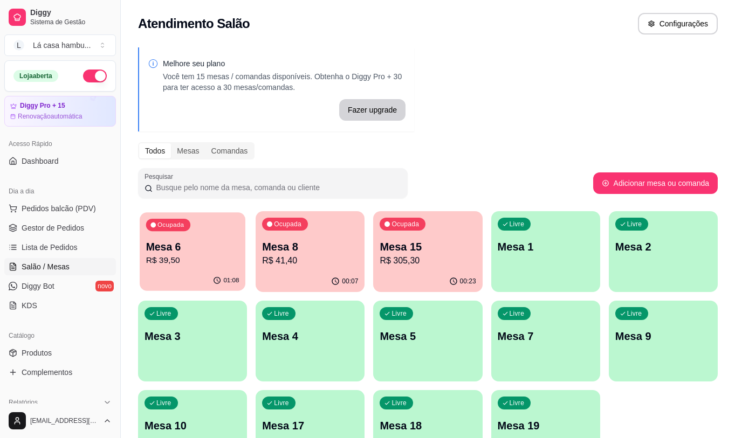
click at [188, 240] on p "Mesa 6" at bounding box center [192, 247] width 93 height 15
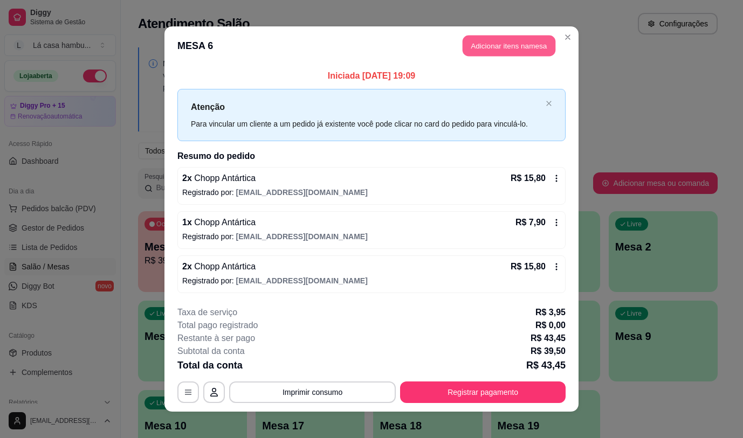
click at [529, 41] on button "Adicionar itens na mesa" at bounding box center [509, 46] width 93 height 21
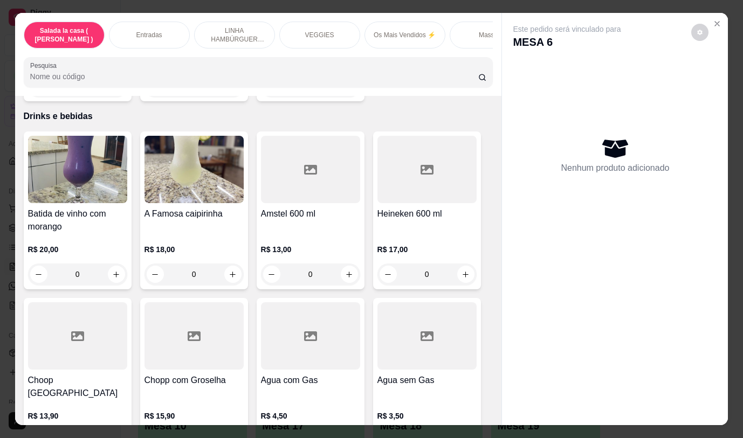
scroll to position [5457, 0]
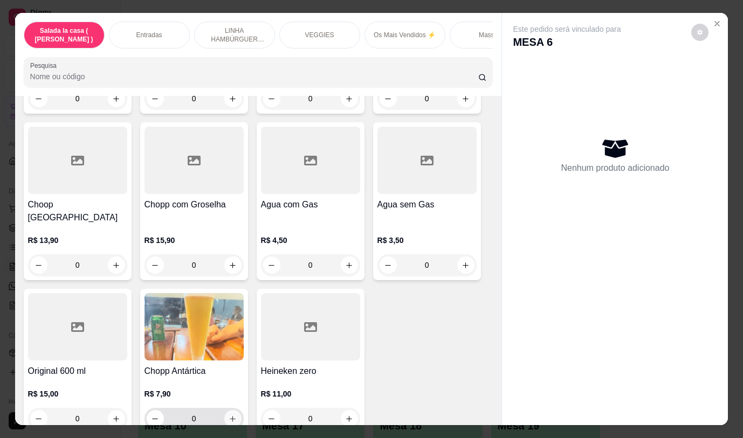
click at [233, 410] on button "increase-product-quantity" at bounding box center [232, 418] width 17 height 17
type input "1"
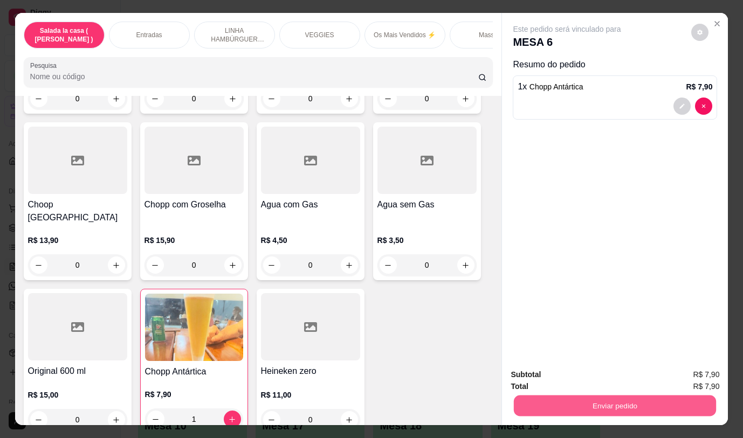
click at [603, 398] on button "Enviar pedido" at bounding box center [615, 405] width 202 height 21
click at [589, 377] on button "Não registrar e enviar pedido" at bounding box center [579, 375] width 112 height 20
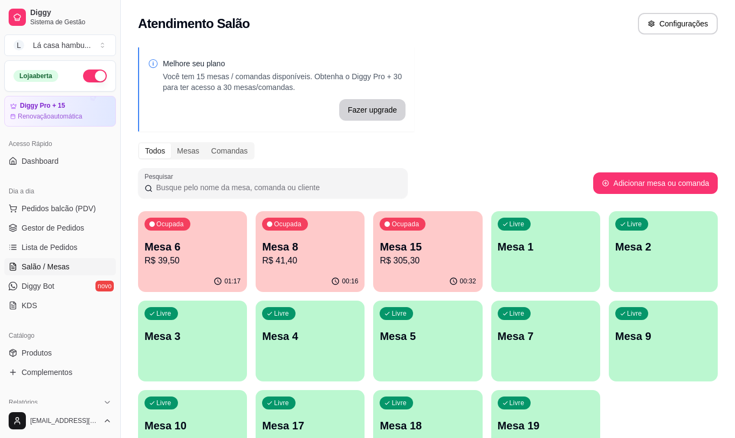
click at [435, 246] on p "Mesa 15" at bounding box center [428, 246] width 96 height 15
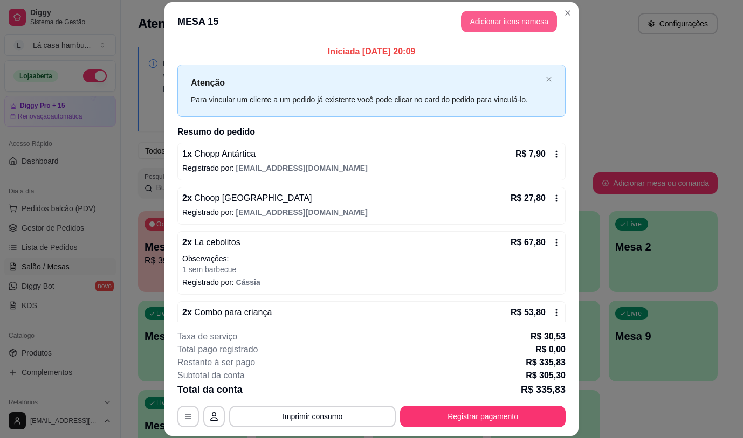
click at [525, 15] on button "Adicionar itens na mesa" at bounding box center [509, 22] width 96 height 22
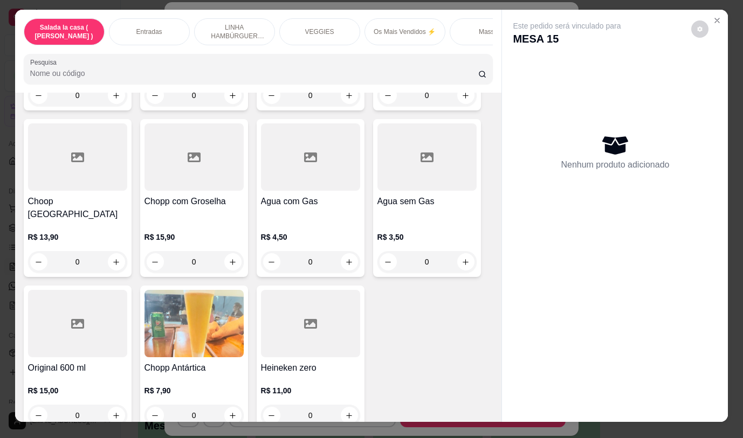
scroll to position [0, 0]
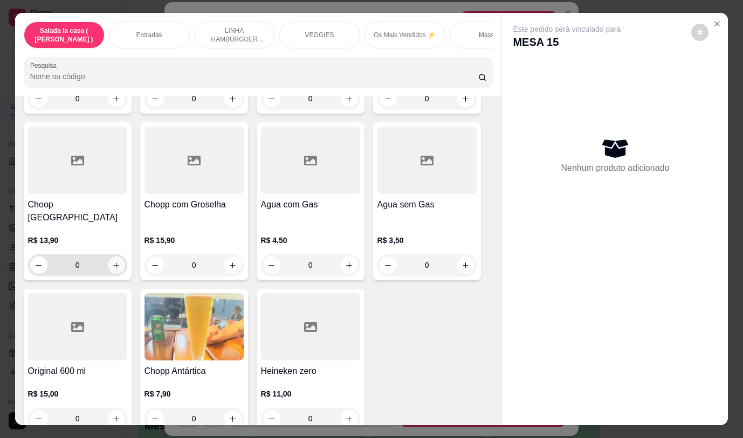
click at [112, 257] on button "increase-product-quantity" at bounding box center [116, 265] width 17 height 17
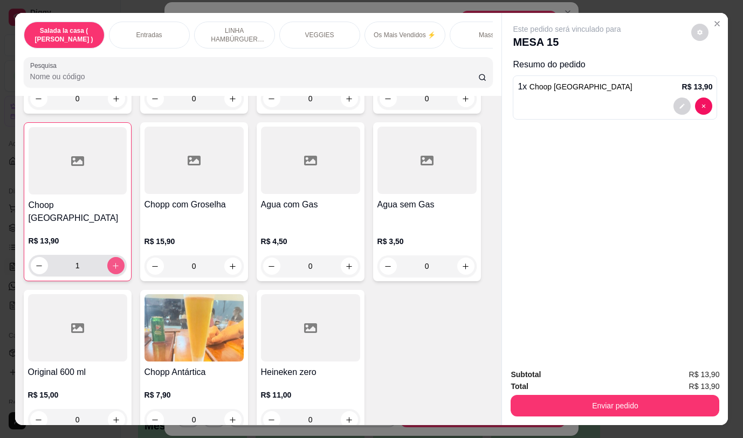
click at [112, 262] on icon "increase-product-quantity" at bounding box center [116, 266] width 8 height 8
type input "2"
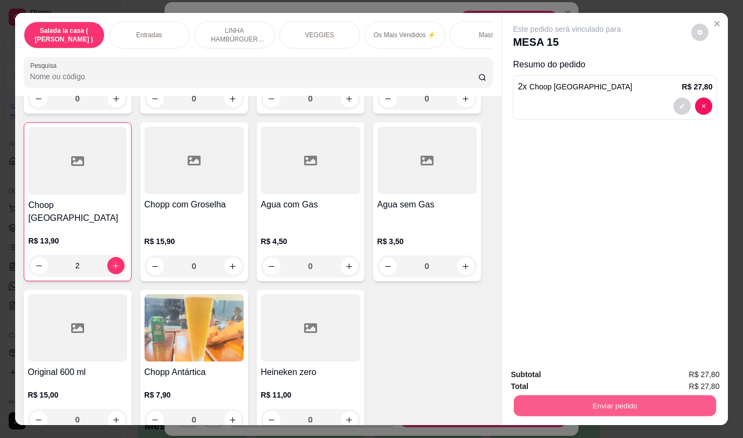
click at [547, 399] on button "Enviar pedido" at bounding box center [615, 405] width 202 height 21
click at [545, 376] on button "Não registrar e enviar pedido" at bounding box center [579, 375] width 112 height 20
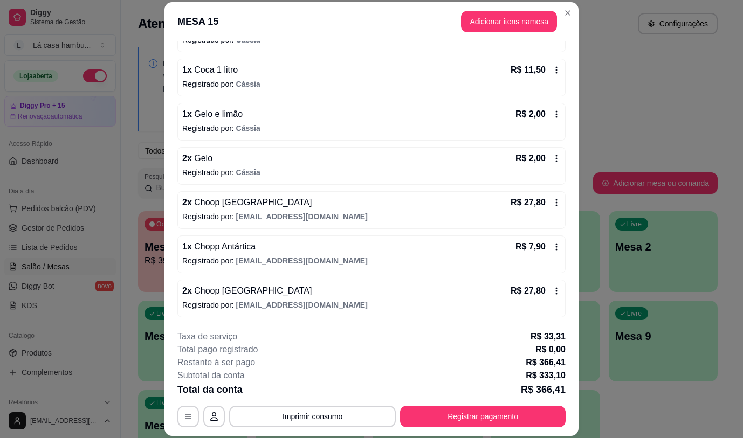
scroll to position [32, 0]
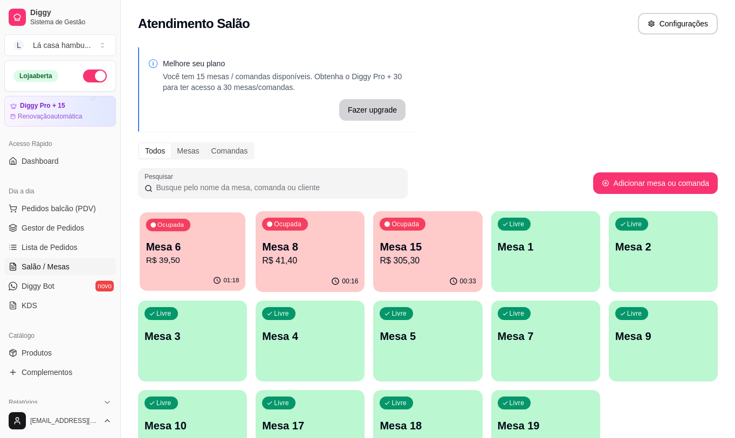
click at [186, 274] on div "01:18" at bounding box center [193, 281] width 106 height 20
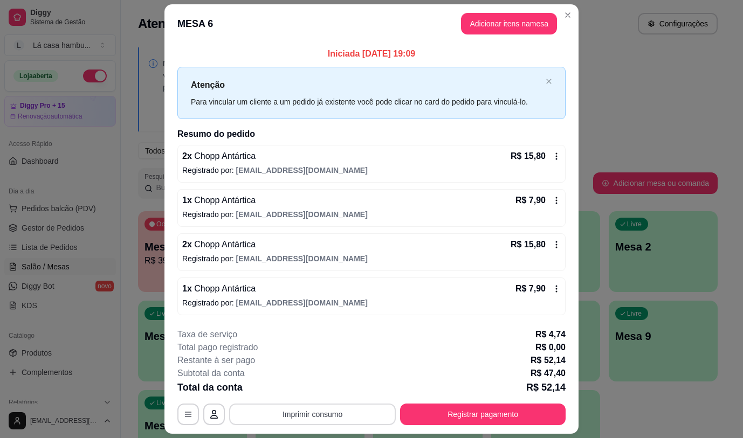
click at [359, 418] on button "Imprimir consumo" at bounding box center [312, 415] width 167 height 22
click at [322, 388] on button "IMPRESSORA" at bounding box center [311, 389] width 75 height 17
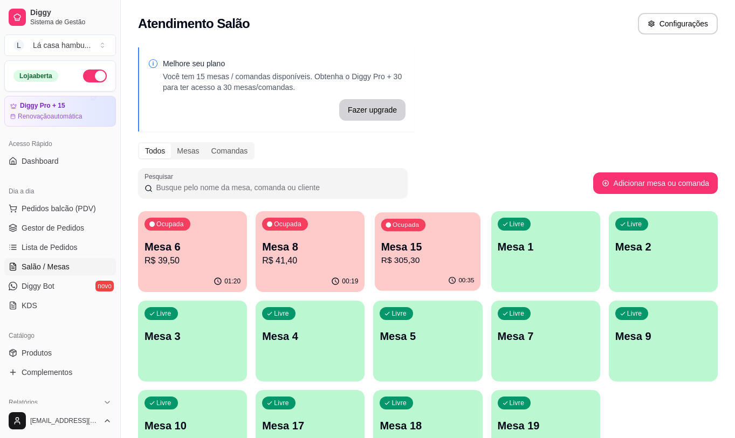
click at [417, 257] on p "R$ 305,30" at bounding box center [427, 260] width 93 height 12
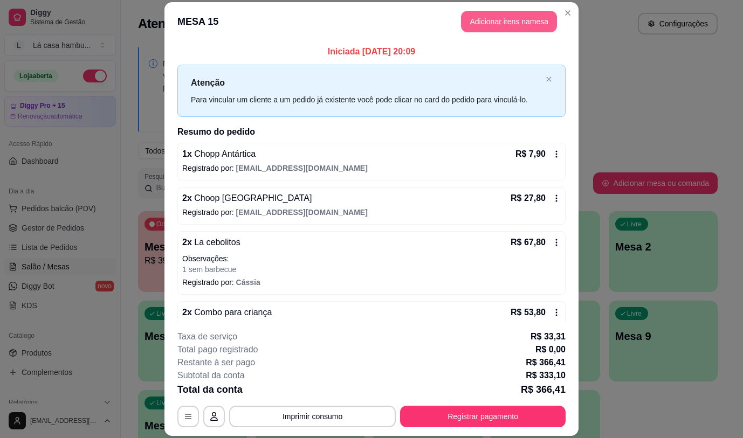
click at [523, 17] on button "Adicionar itens na mesa" at bounding box center [509, 22] width 96 height 22
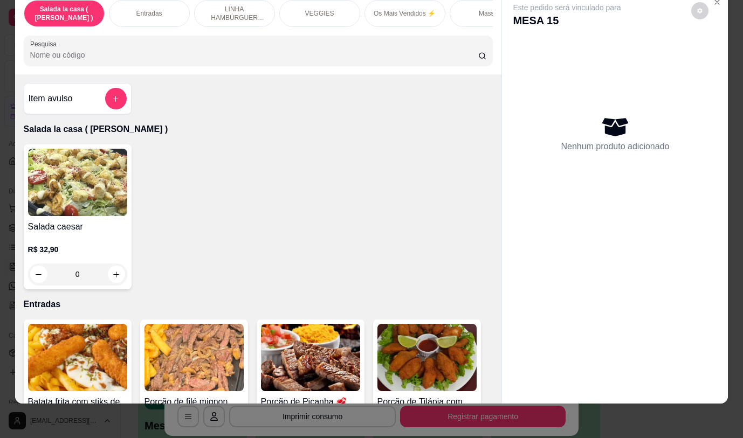
scroll to position [25, 0]
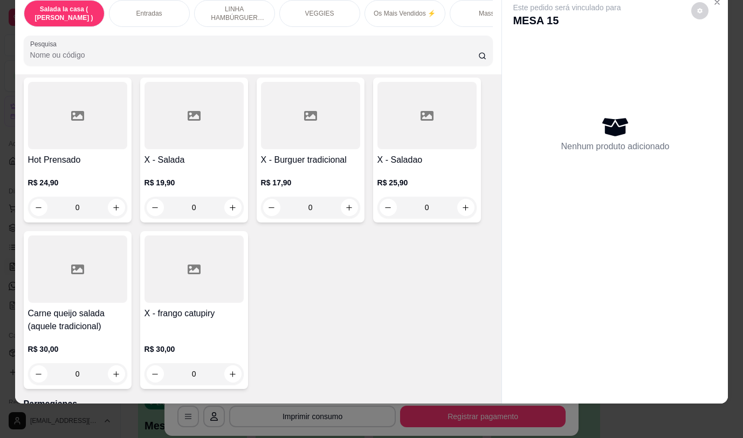
click at [484, 333] on div "Item avulso Salada la casa ( CAESAR ) Salada caesar R$ 32,90 0 Entradas Batata …" at bounding box center [258, 238] width 487 height 329
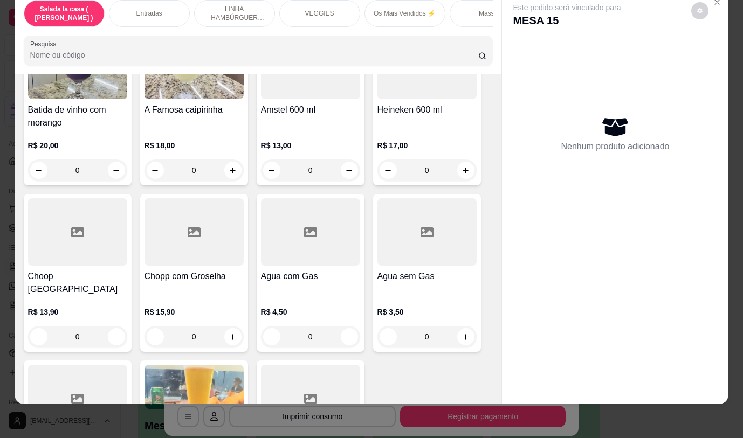
scroll to position [5446, 0]
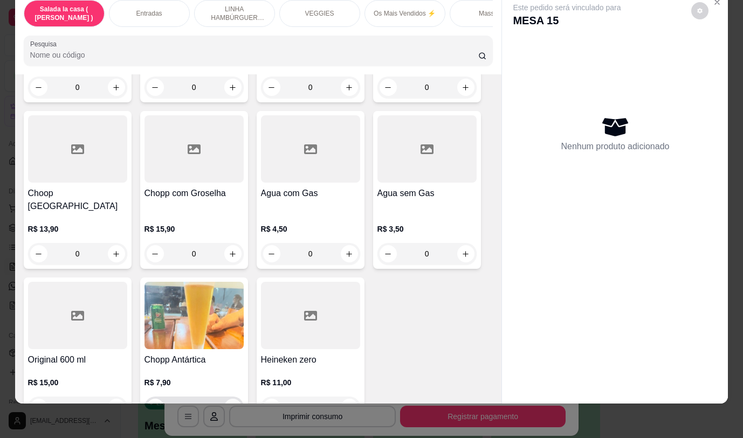
click at [230, 404] on icon "increase-product-quantity" at bounding box center [233, 408] width 8 height 8
type input "1"
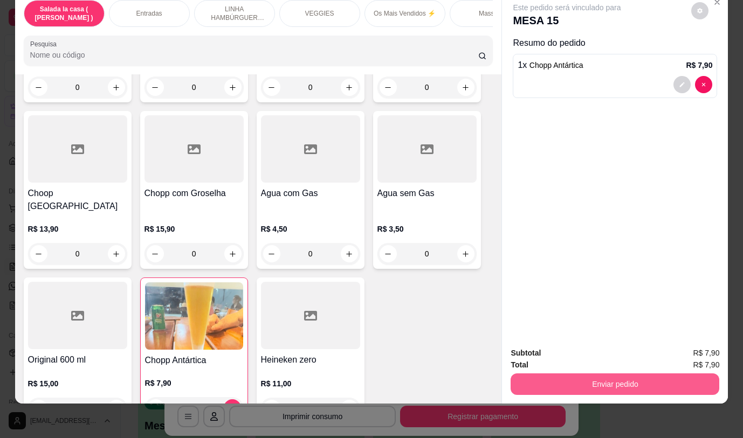
click at [589, 374] on button "Enviar pedido" at bounding box center [615, 385] width 209 height 22
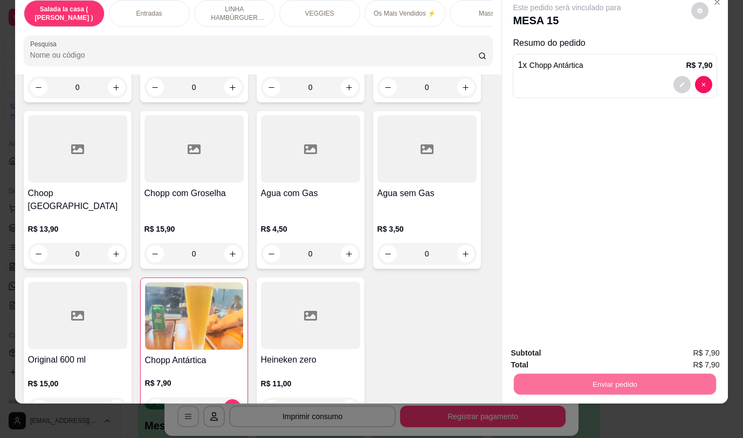
click at [593, 354] on button "Não registrar e enviar pedido" at bounding box center [579, 350] width 112 height 20
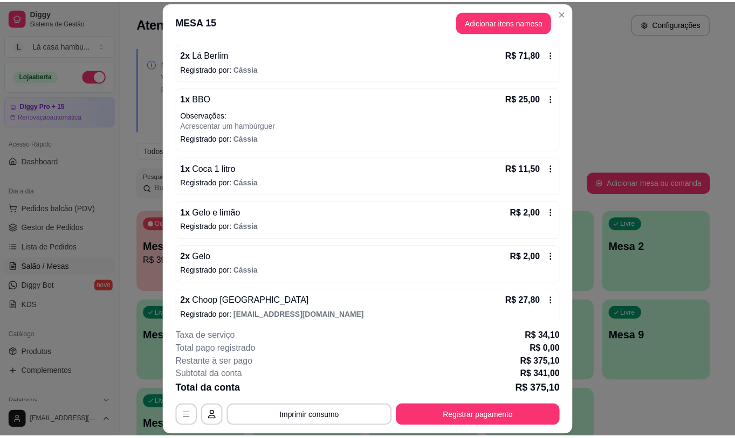
scroll to position [284, 0]
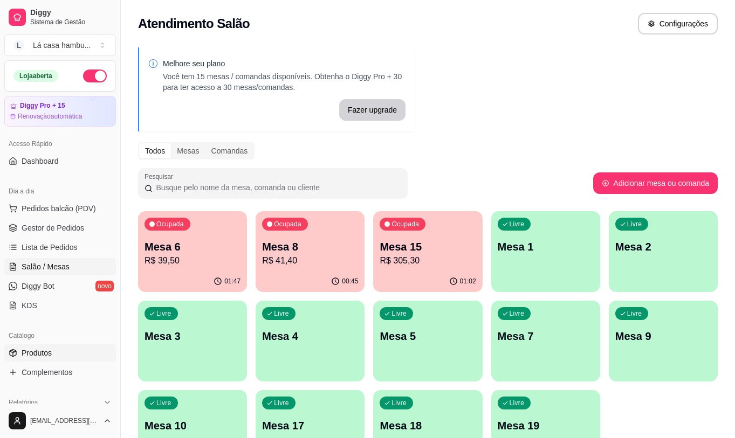
drag, startPoint x: 45, startPoint y: 354, endPoint x: 53, endPoint y: 347, distance: 10.7
click at [45, 353] on span "Produtos" at bounding box center [37, 353] width 30 height 11
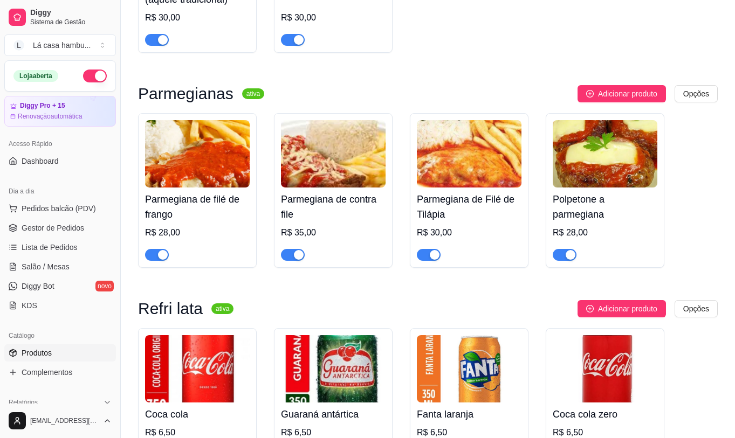
scroll to position [4583, 0]
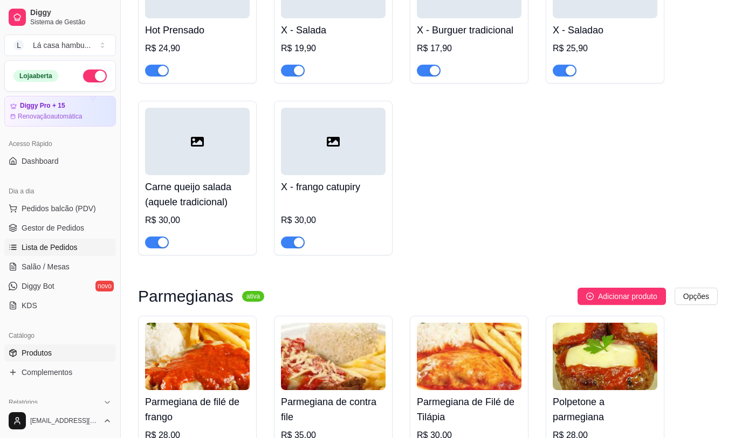
click at [61, 246] on span "Lista de Pedidos" at bounding box center [50, 247] width 56 height 11
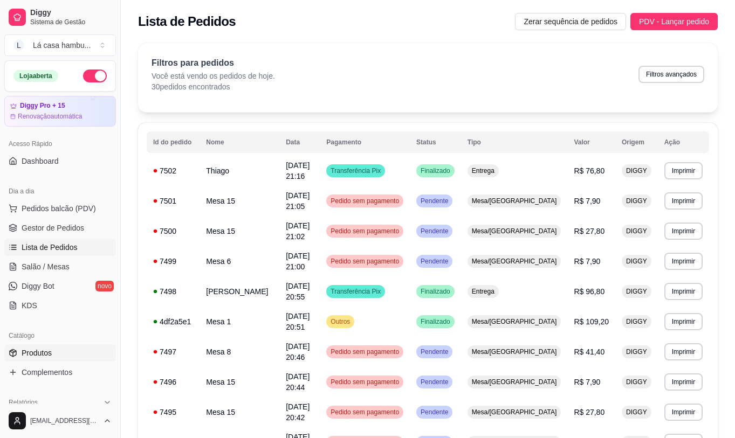
click at [54, 360] on link "Produtos" at bounding box center [60, 353] width 112 height 17
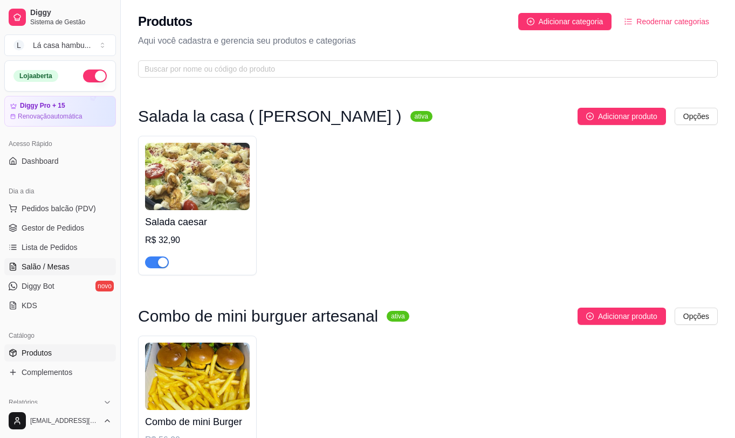
click at [72, 267] on link "Salão / Mesas" at bounding box center [60, 266] width 112 height 17
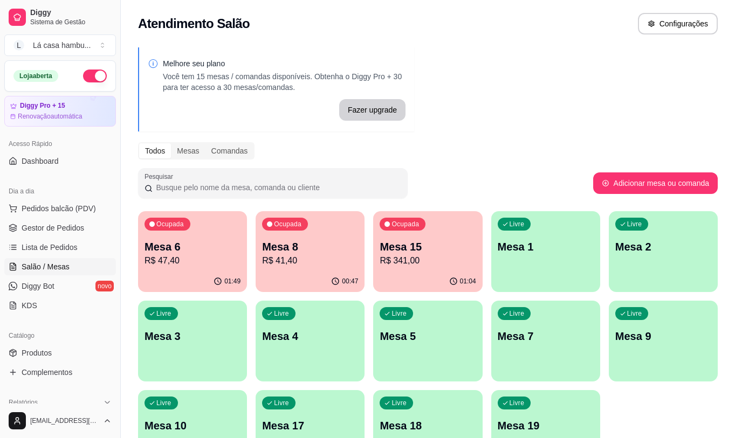
click at [425, 266] on p "R$ 341,00" at bounding box center [428, 260] width 96 height 13
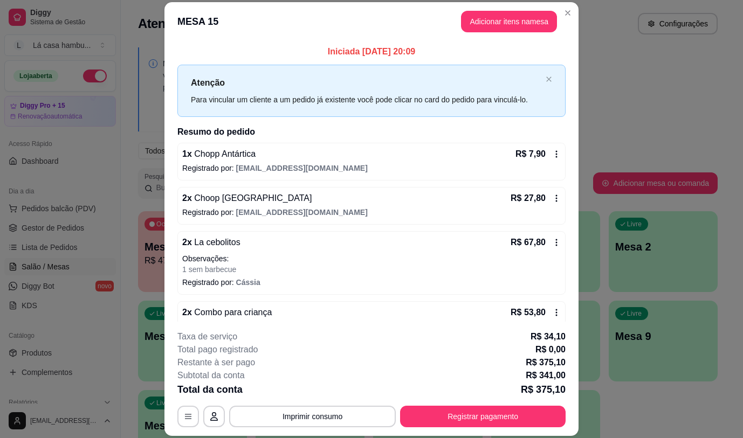
click at [334, 417] on button "Imprimir consumo" at bounding box center [312, 417] width 167 height 22
click at [333, 387] on button "IMPRESSORA" at bounding box center [312, 391] width 78 height 17
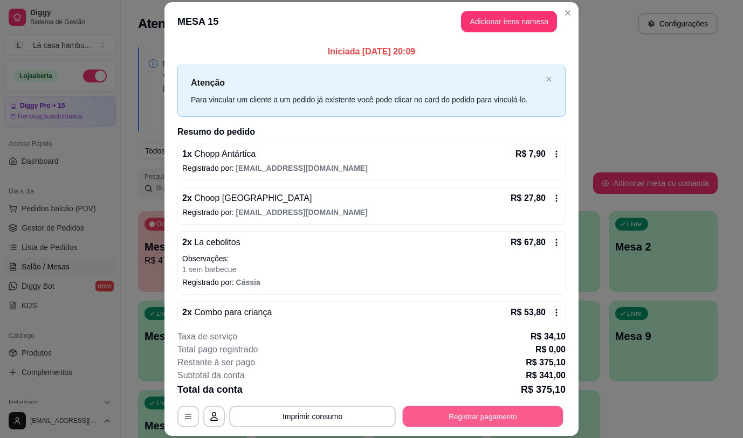
click at [423, 415] on button "Registrar pagamento" at bounding box center [483, 417] width 161 height 21
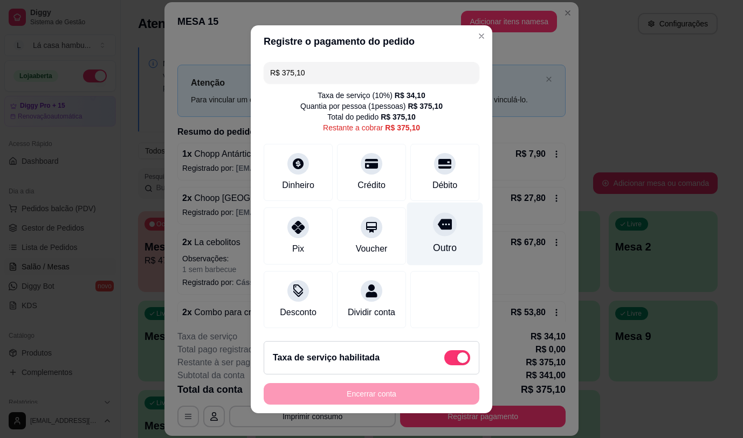
click at [430, 235] on div "Outro" at bounding box center [445, 233] width 76 height 63
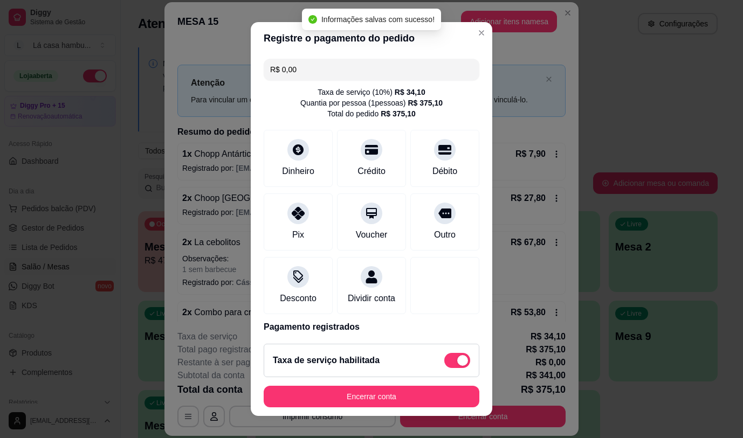
type input "R$ 0,00"
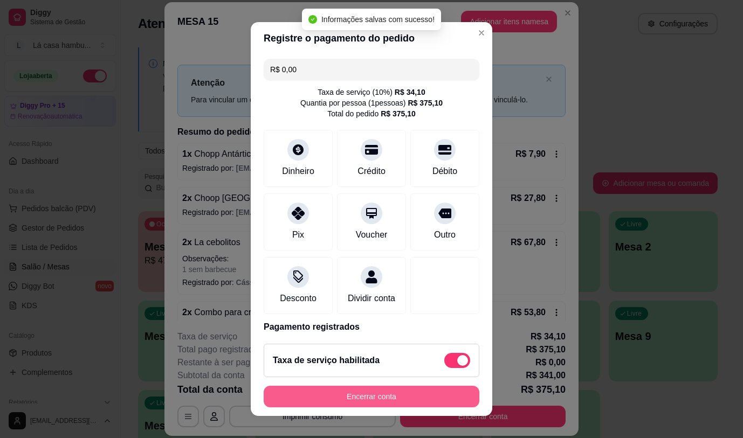
click at [325, 404] on button "Encerrar conta" at bounding box center [372, 397] width 216 height 22
click at [326, 403] on div "Encerrar conta" at bounding box center [372, 397] width 216 height 22
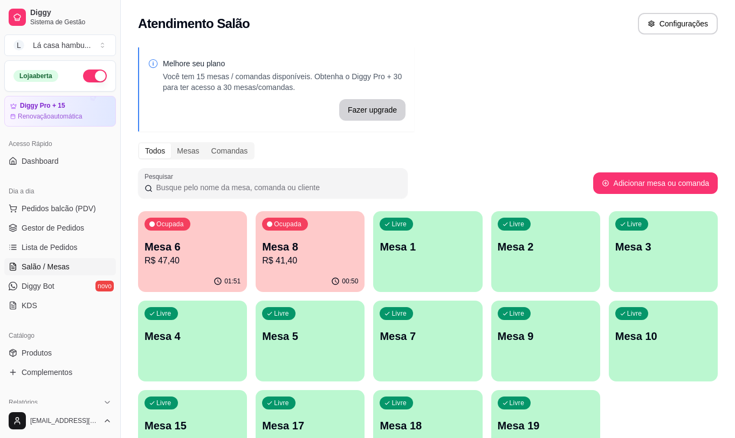
click at [336, 252] on p "Mesa 8" at bounding box center [310, 246] width 96 height 15
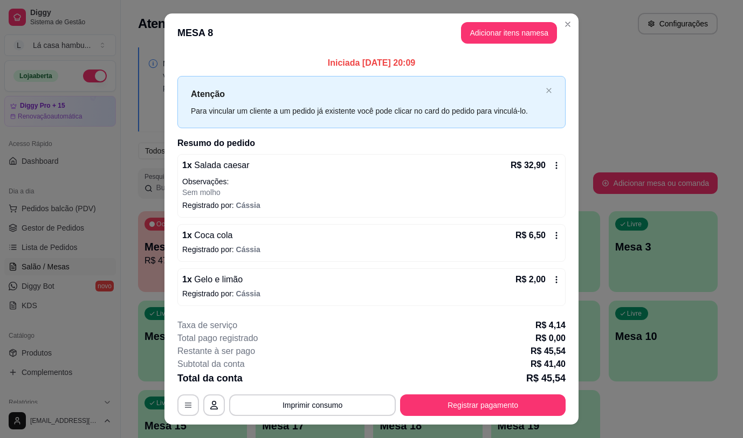
drag, startPoint x: 268, startPoint y: 394, endPoint x: 269, endPoint y: 405, distance: 11.4
click at [268, 398] on div "**********" at bounding box center [371, 367] width 388 height 97
click at [290, 405] on button "Imprimir consumo" at bounding box center [312, 406] width 167 height 22
click at [317, 380] on button "IMPRESSORA" at bounding box center [311, 380] width 75 height 17
click at [483, 404] on button "Registrar pagamento" at bounding box center [483, 406] width 166 height 22
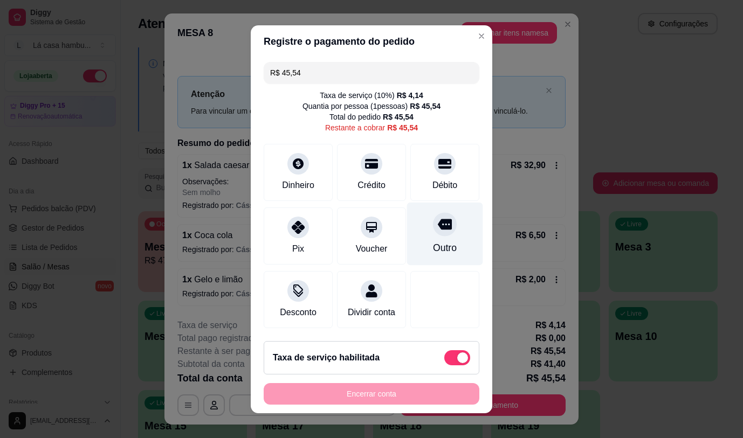
drag, startPoint x: 428, startPoint y: 225, endPoint x: 426, endPoint y: 243, distance: 18.4
click at [438, 225] on icon at bounding box center [445, 224] width 14 height 11
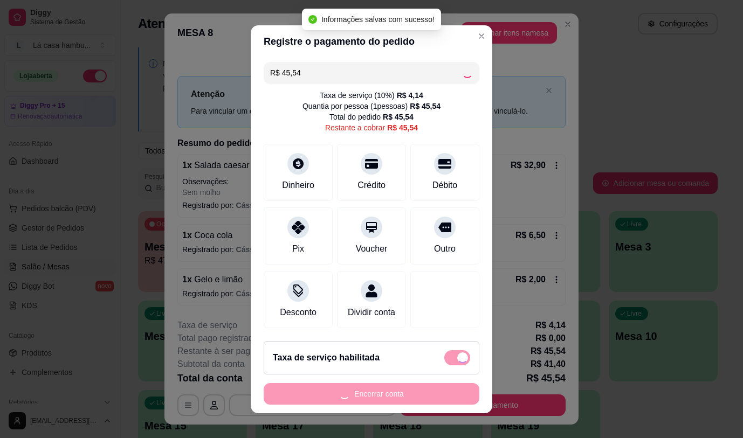
type input "R$ 0,00"
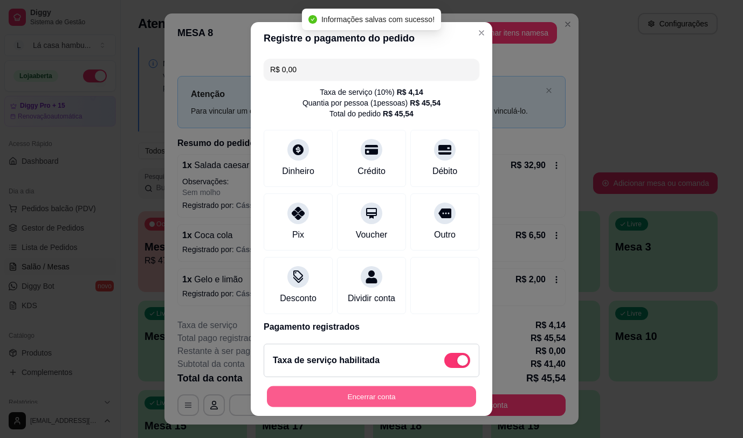
click at [384, 397] on button "Encerrar conta" at bounding box center [371, 397] width 209 height 21
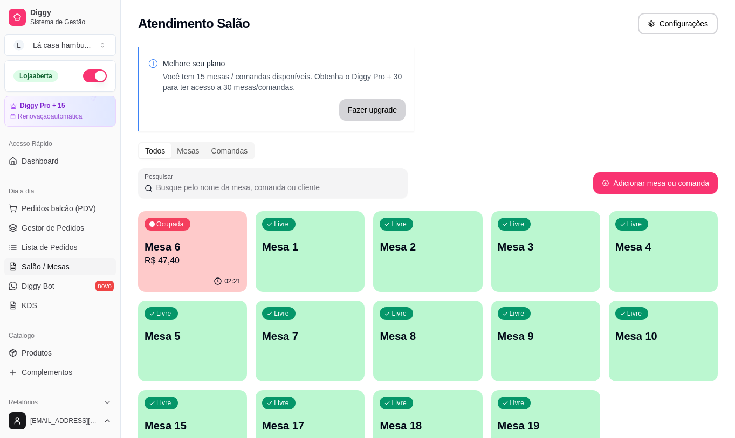
click at [196, 253] on p "Mesa 6" at bounding box center [192, 246] width 96 height 15
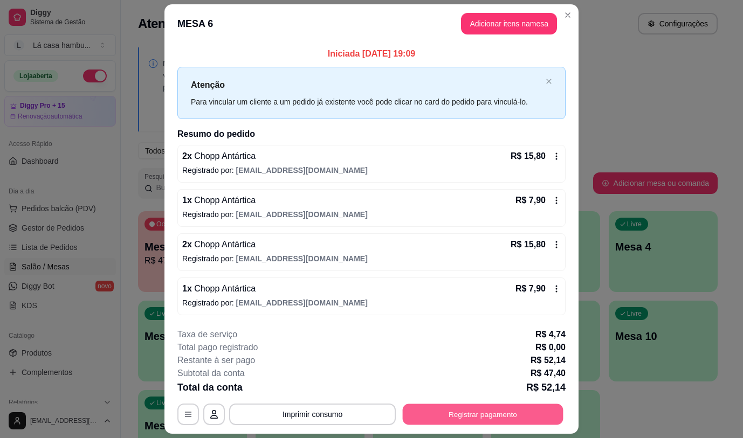
click at [476, 413] on button "Registrar pagamento" at bounding box center [483, 414] width 161 height 21
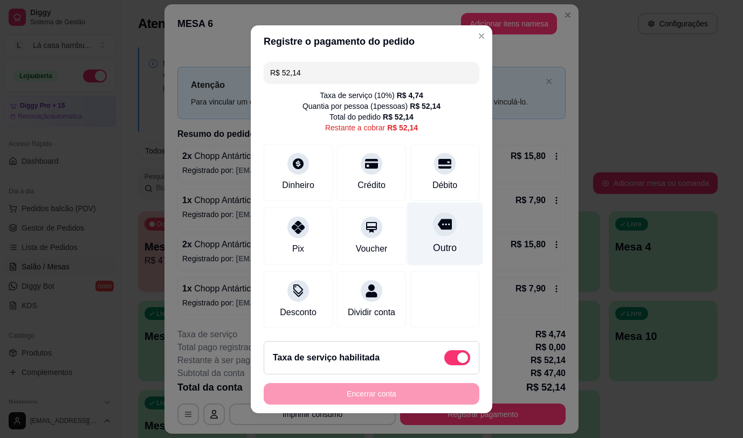
click at [435, 231] on div "Outro" at bounding box center [445, 233] width 76 height 63
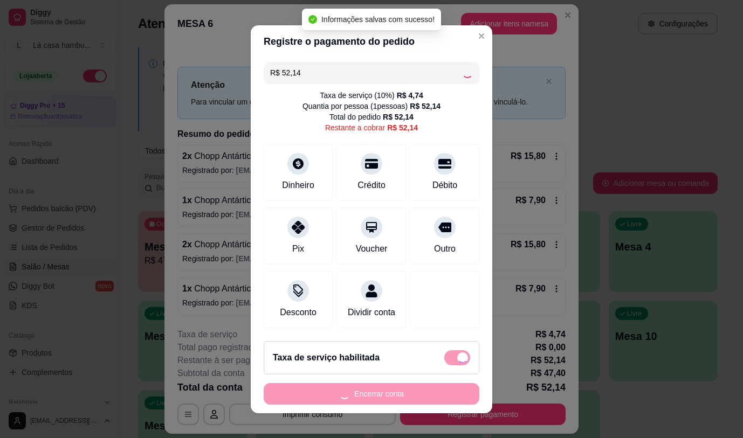
type input "R$ 0,00"
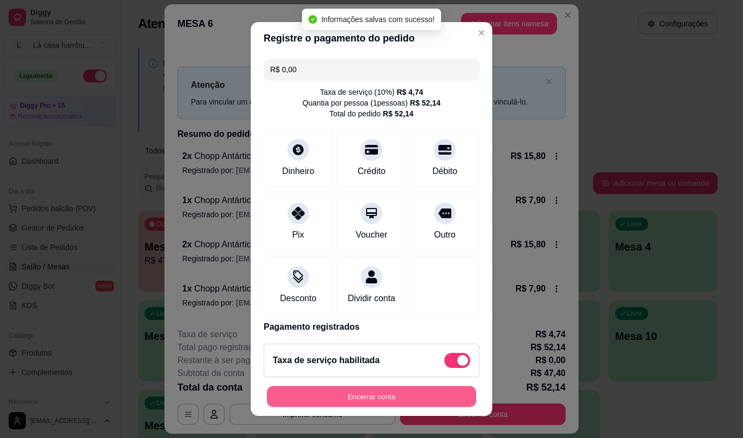
click at [396, 402] on button "Encerrar conta" at bounding box center [371, 397] width 209 height 21
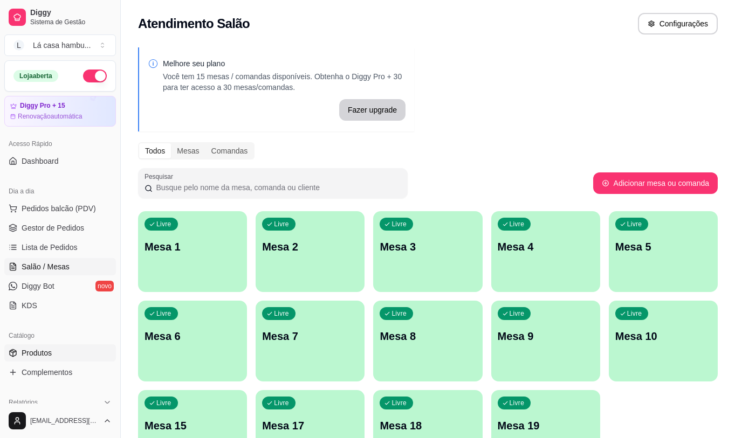
click at [66, 352] on link "Produtos" at bounding box center [60, 353] width 112 height 17
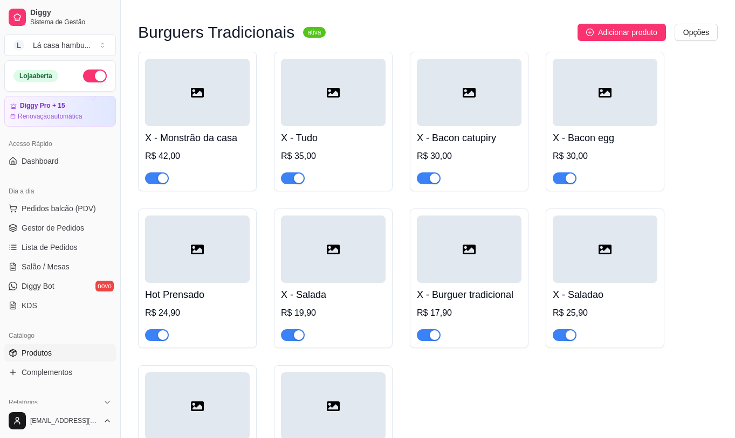
scroll to position [4327, 0]
